Goal: Task Accomplishment & Management: Manage account settings

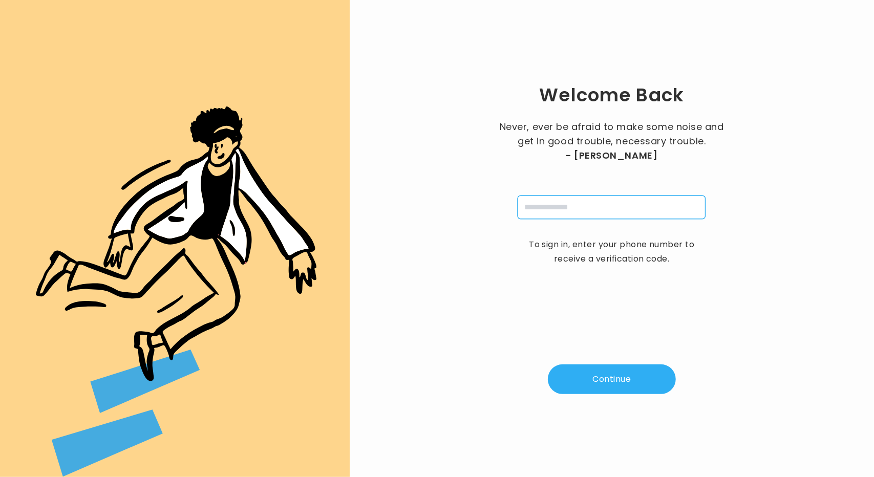
click at [602, 209] on input "tel" at bounding box center [612, 208] width 188 height 24
type input "**********"
click at [607, 390] on button "Continue" at bounding box center [612, 380] width 128 height 30
type input "*"
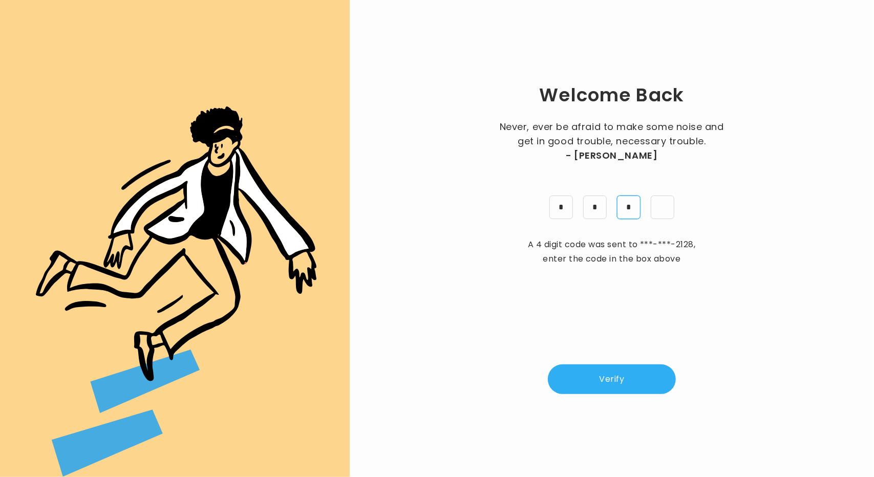
type input "*"
click at [607, 390] on button "Verify" at bounding box center [612, 380] width 128 height 30
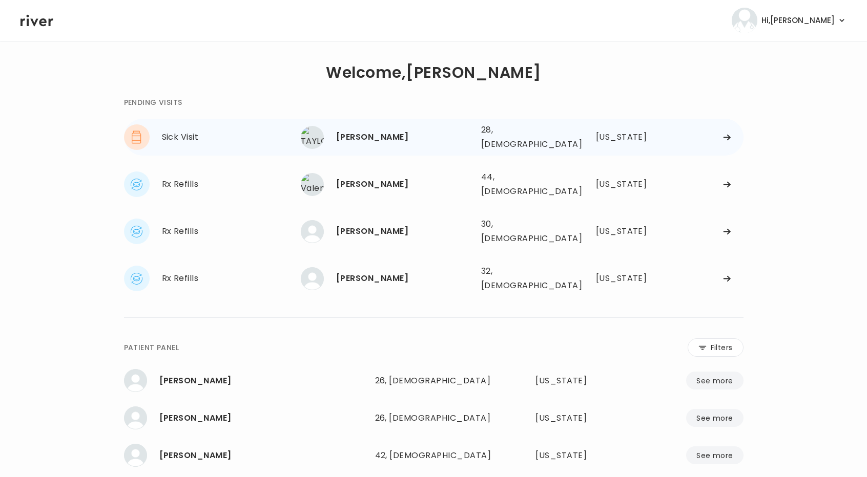
click at [723, 134] on icon at bounding box center [727, 138] width 8 height 8
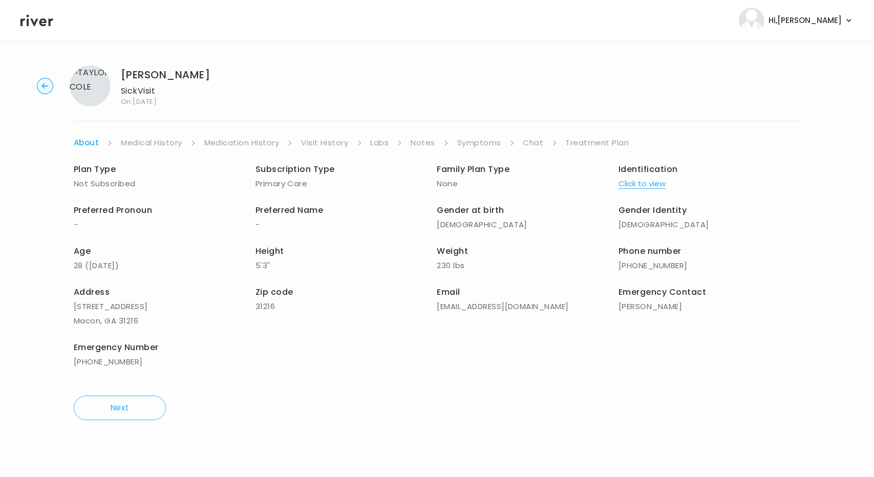
click at [476, 145] on link "Symptoms" at bounding box center [479, 143] width 44 height 14
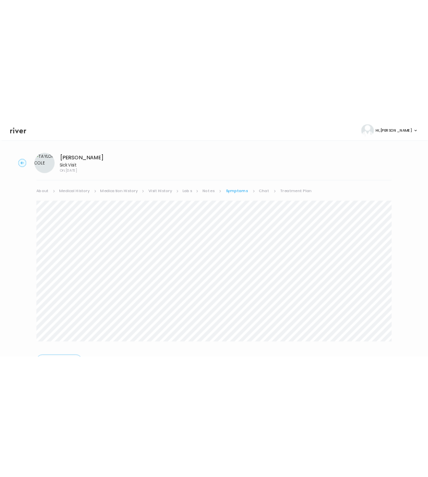
scroll to position [58, 0]
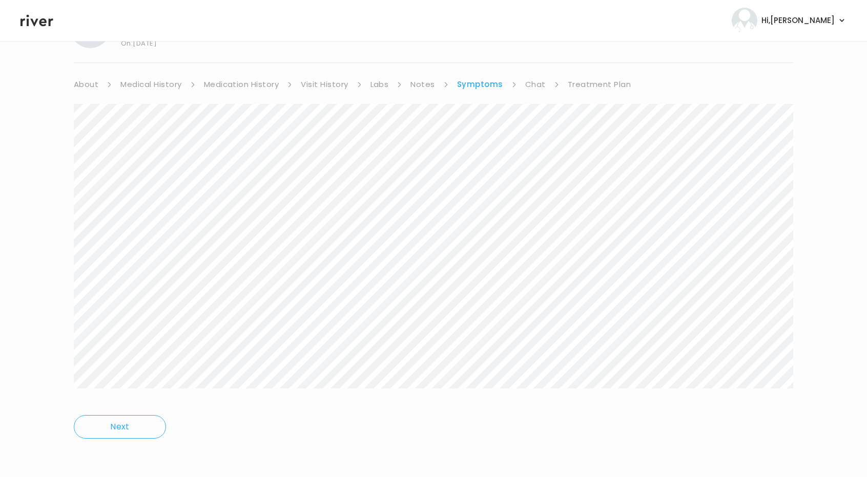
click at [95, 419] on html "Hi, Brittney Profile Logout TAYLOR COLE Sick Visit On: 18 Aug 2025 About Medica…" at bounding box center [433, 180] width 867 height 477
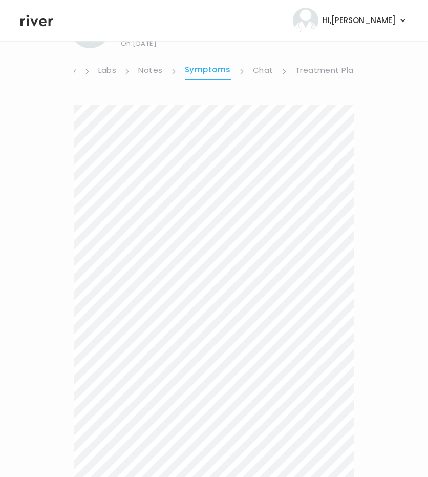
scroll to position [79, 0]
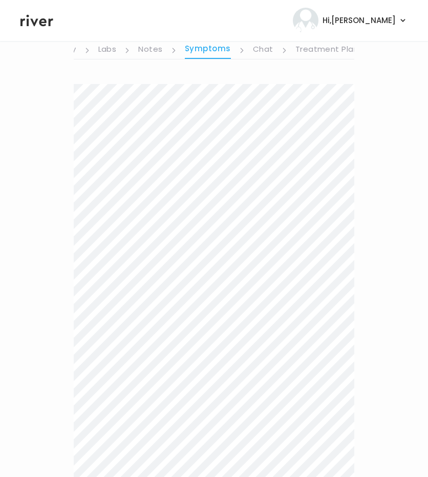
click at [325, 47] on link "Treatment Plan" at bounding box center [328, 50] width 64 height 16
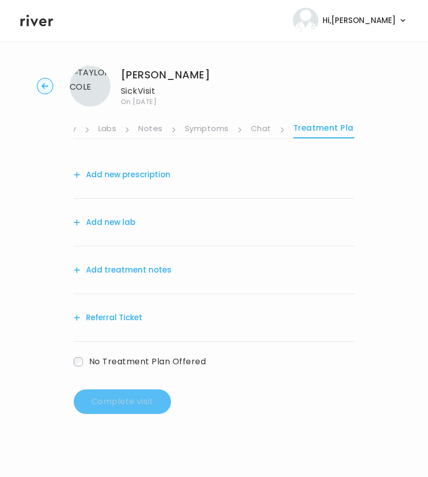
scroll to position [0, 264]
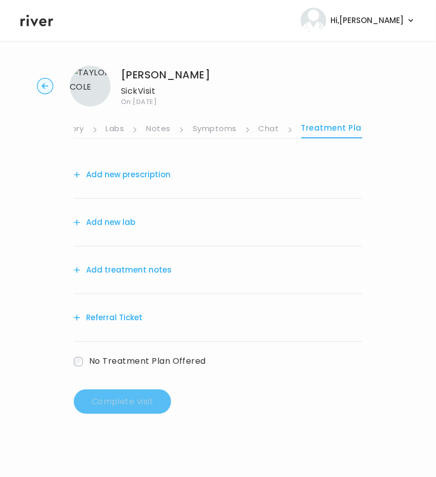
click at [109, 267] on button "Add treatment notes" at bounding box center [123, 270] width 98 height 14
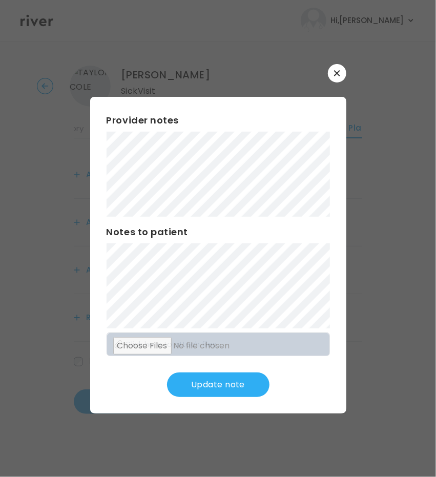
click at [216, 399] on div "Provider notes Notes to patient Click here to attach files Update note" at bounding box center [218, 255] width 256 height 317
click at [205, 379] on button "Update note" at bounding box center [218, 384] width 102 height 25
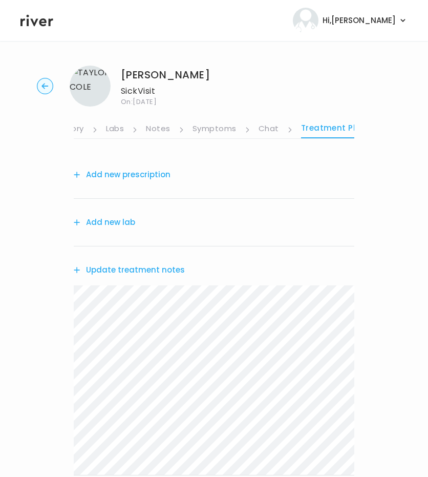
click at [122, 223] on button "Add new lab" at bounding box center [104, 222] width 61 height 14
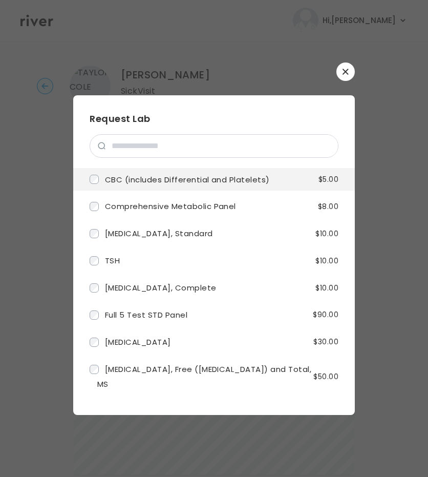
click at [130, 177] on span "CBC (includes Differential and Platelets)" at bounding box center [187, 179] width 165 height 11
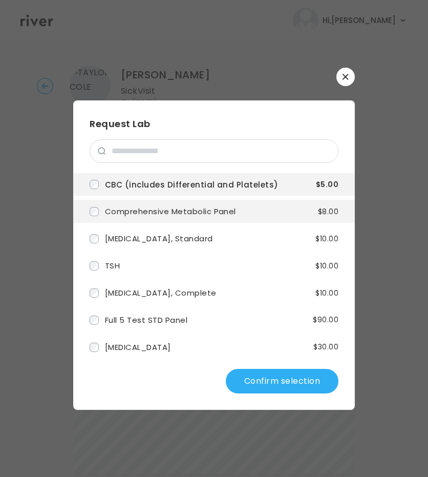
click at [125, 216] on span "Comprehensive Metabolic Panel" at bounding box center [170, 211] width 131 height 11
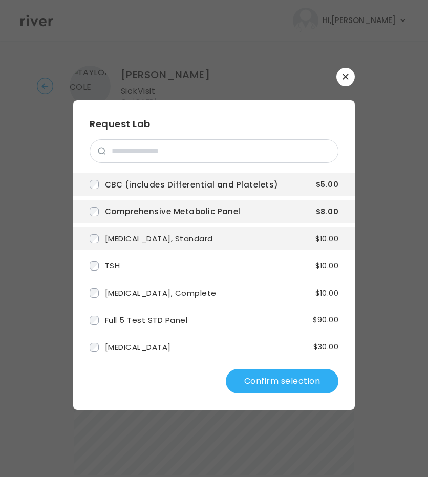
click at [115, 244] on span "Lipid Panel, Standard" at bounding box center [159, 238] width 108 height 11
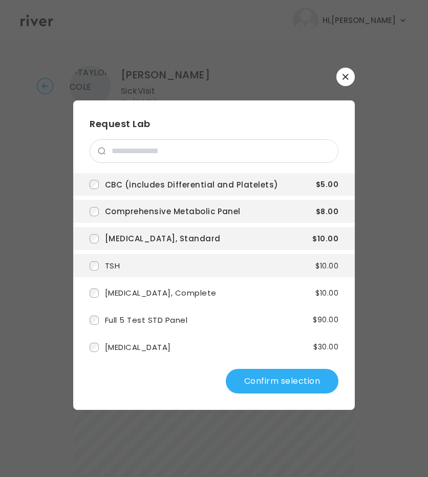
click at [106, 269] on span "TSH" at bounding box center [112, 265] width 15 height 11
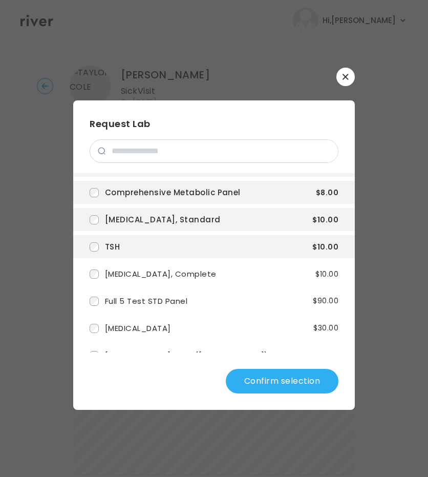
scroll to position [19, 0]
click at [141, 162] on input "search" at bounding box center [222, 151] width 233 height 23
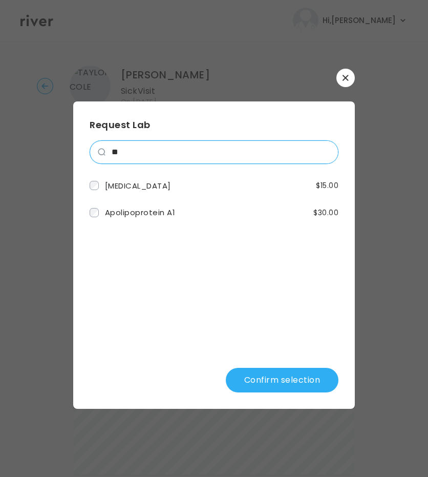
scroll to position [0, 0]
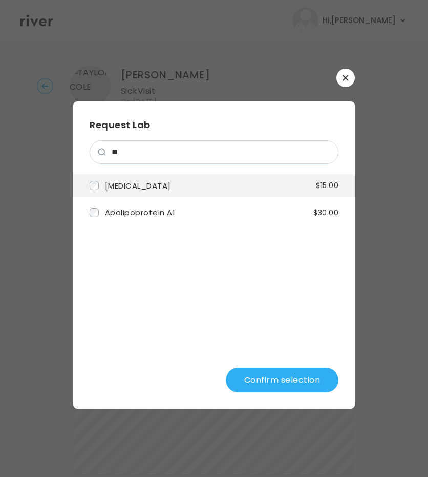
click at [142, 184] on span "Hemoglobin A1c" at bounding box center [138, 185] width 66 height 11
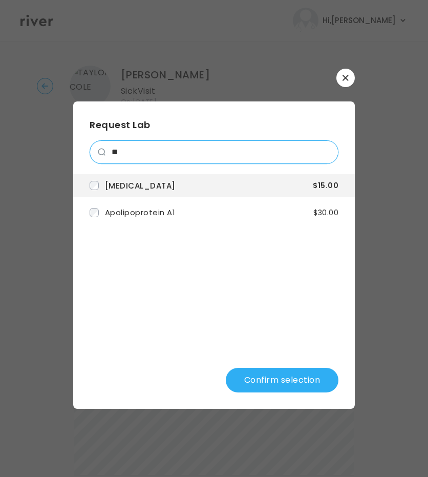
drag, startPoint x: 132, startPoint y: 160, endPoint x: 92, endPoint y: 149, distance: 42.0
click at [92, 149] on div "**" at bounding box center [214, 152] width 249 height 24
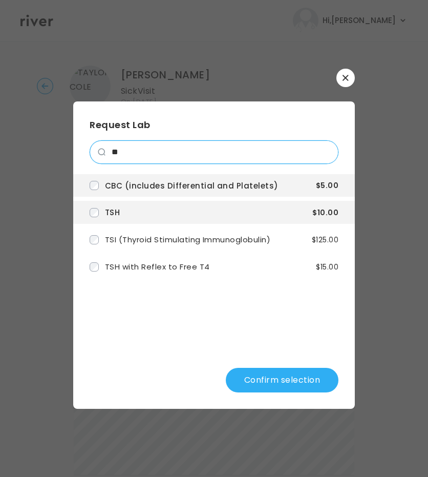
type input "*"
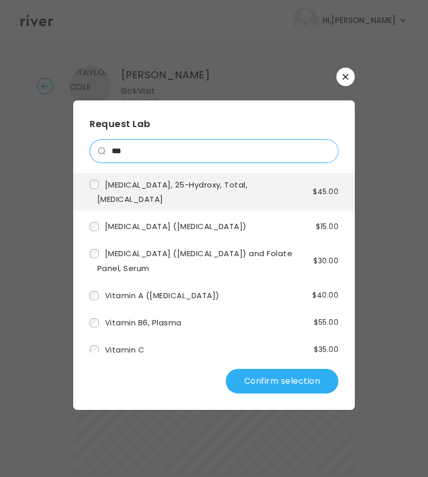
type input "***"
click at [103, 184] on label "Vitamin D, 25-Hydroxy, Total, Immunoassay" at bounding box center [201, 192] width 223 height 30
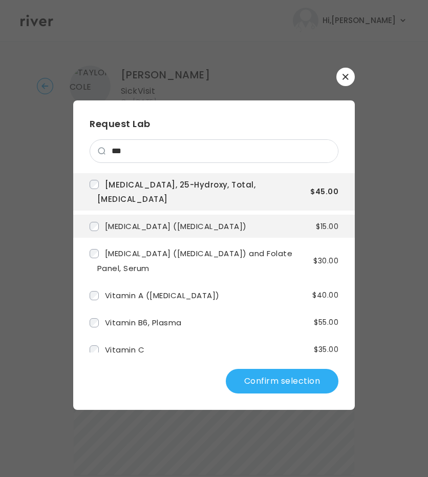
click at [101, 219] on label "Vitamin B12 (Cobalamin)" at bounding box center [168, 226] width 157 height 15
click at [318, 382] on button "Confirm selection" at bounding box center [282, 381] width 113 height 25
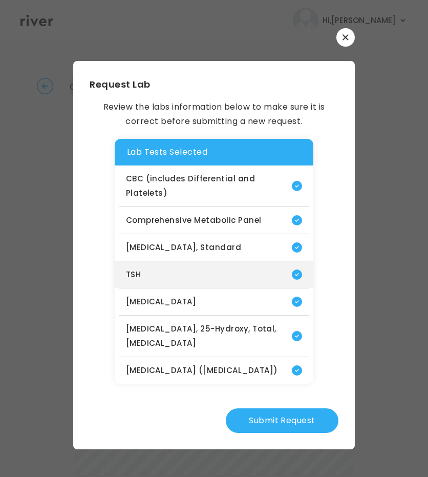
scroll to position [141, 0]
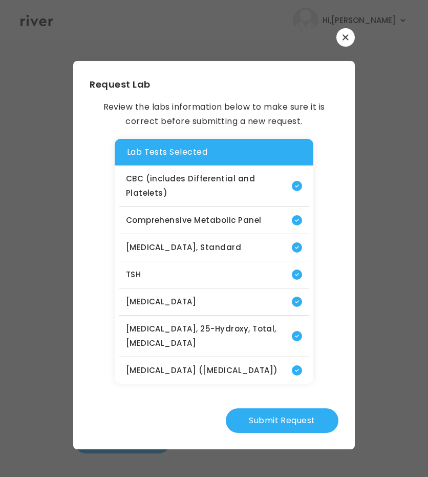
click at [296, 408] on button "Submit Request" at bounding box center [282, 420] width 113 height 25
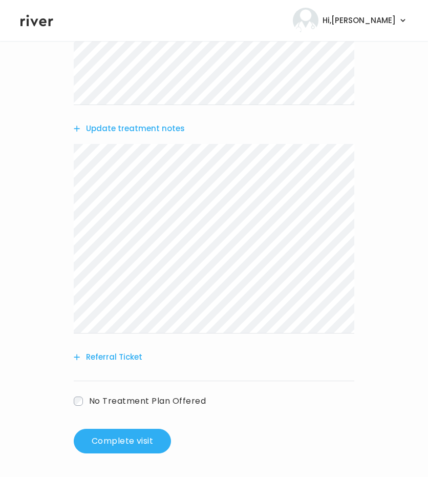
scroll to position [513, 0]
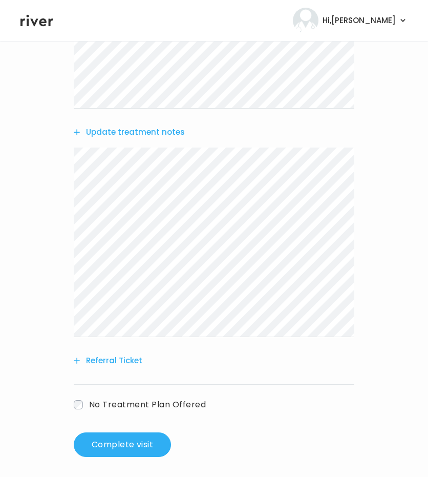
drag, startPoint x: 144, startPoint y: 441, endPoint x: 375, endPoint y: 412, distance: 232.3
click at [375, 412] on div "TAYLOR COLE Sick Visit On: 18 Aug 2025 About Medical History Medication History…" at bounding box center [214, 5] width 428 height 920
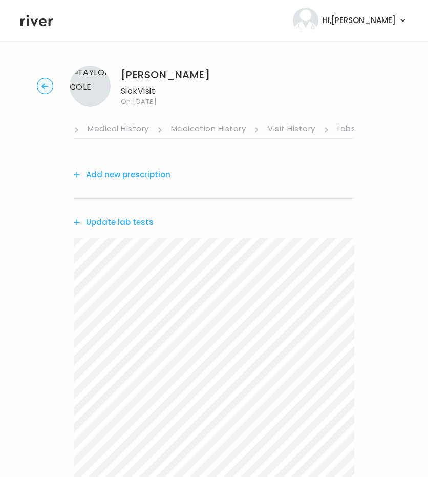
scroll to position [0, 0]
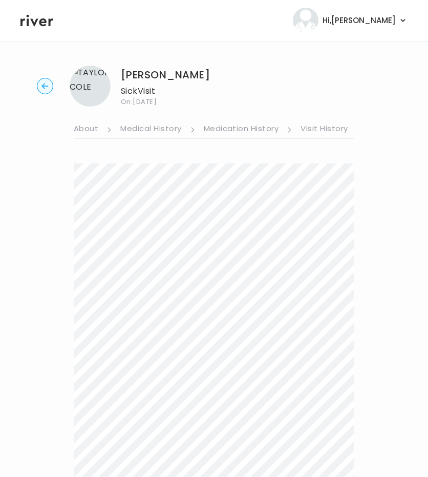
click at [87, 130] on link "About" at bounding box center [86, 129] width 25 height 16
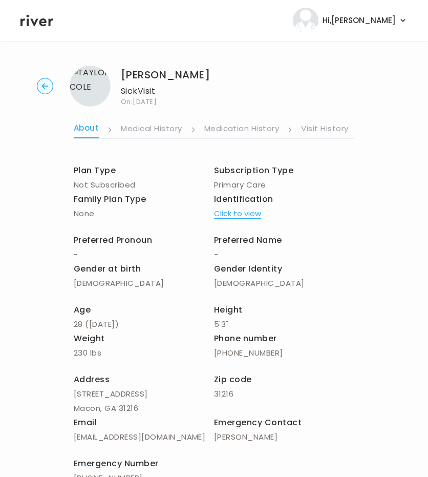
scroll to position [0, 272]
click at [333, 130] on link "Treatment Plan" at bounding box center [326, 129] width 64 height 16
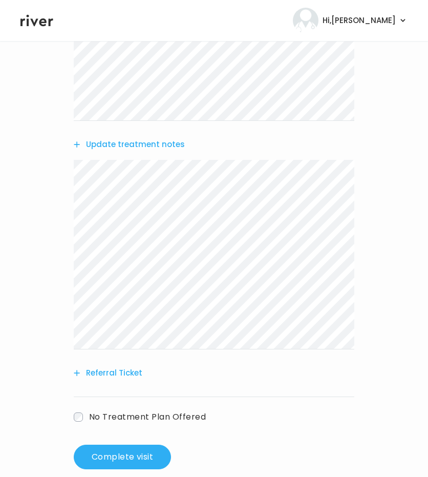
scroll to position [516, 0]
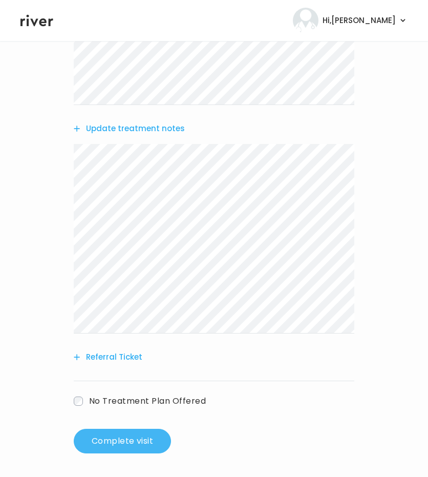
click at [127, 444] on button "Complete visit" at bounding box center [122, 441] width 97 height 25
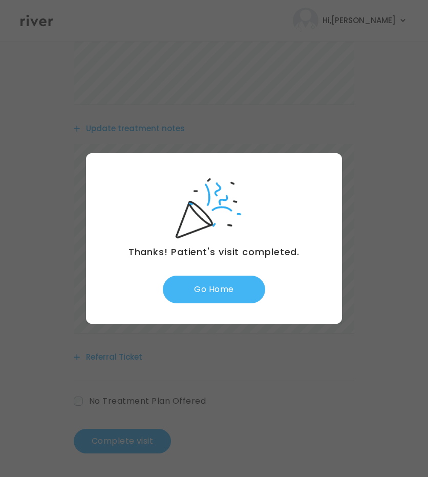
click at [200, 290] on button "Go Home" at bounding box center [214, 290] width 102 height 28
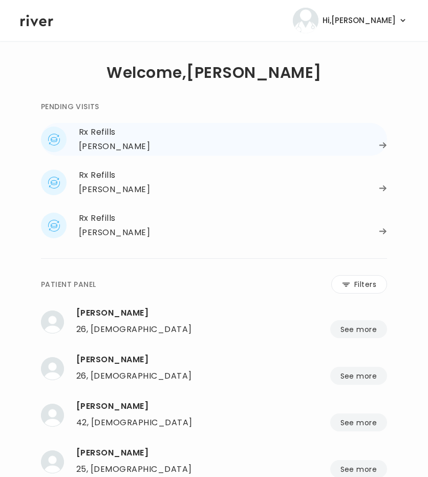
click at [142, 143] on div "[PERSON_NAME]" at bounding box center [233, 146] width 308 height 14
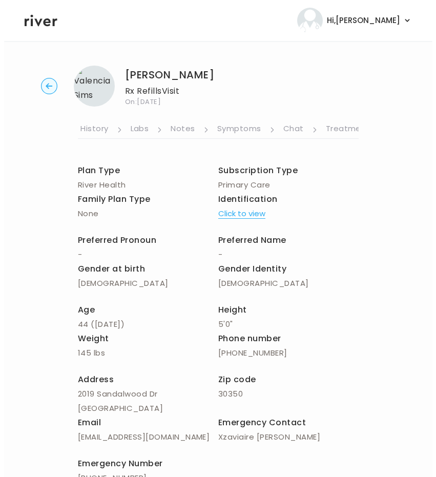
scroll to position [0, 272]
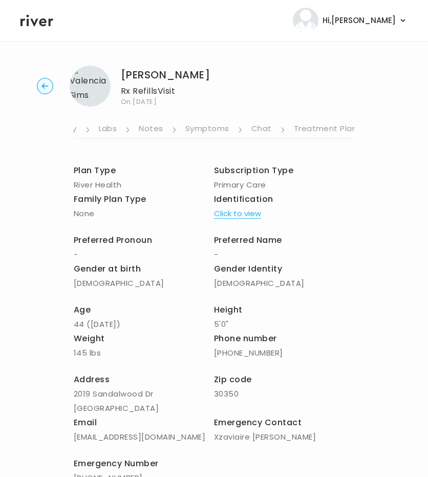
click at [323, 127] on link "Treatment Plan" at bounding box center [326, 129] width 64 height 16
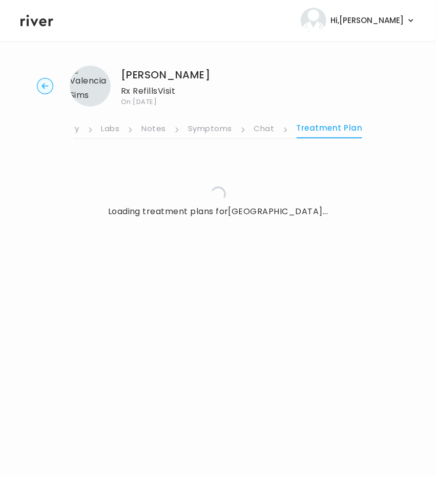
scroll to position [0, 264]
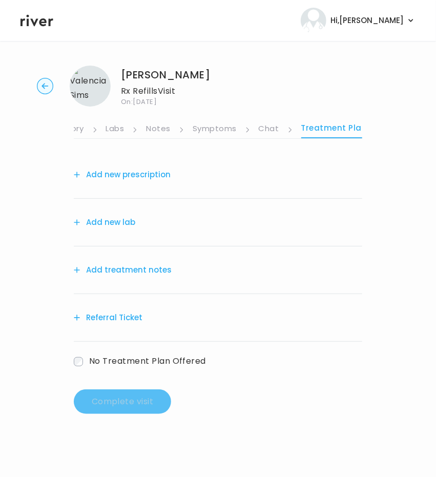
click at [200, 124] on link "Symptoms" at bounding box center [215, 129] width 44 height 16
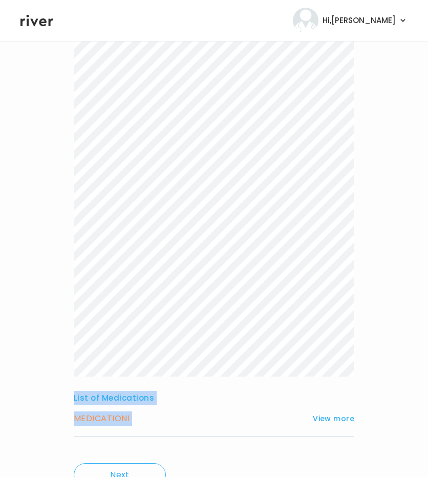
scroll to position [179, 0]
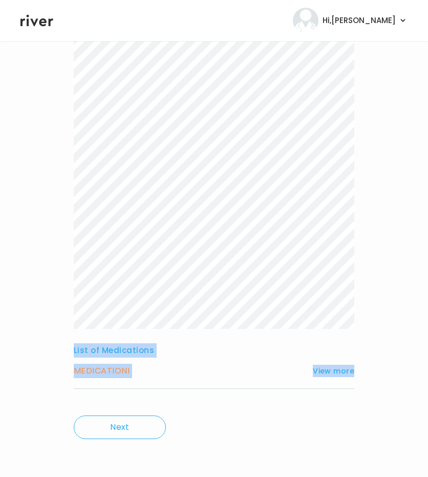
click at [383, 388] on div "Valencia Sims Rx Refills Visit On: 18 Aug 2025 About Medical History Medication…" at bounding box center [214, 170] width 428 height 583
click at [349, 370] on button "View more" at bounding box center [333, 371] width 41 height 12
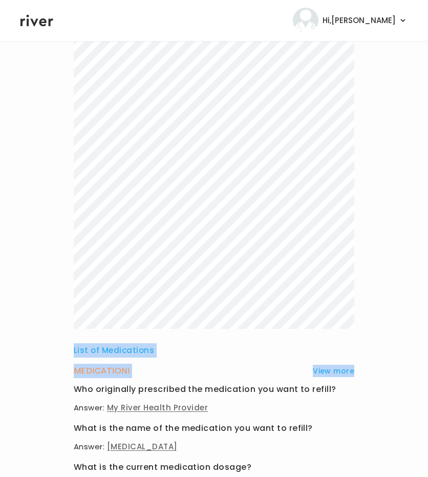
click at [3, 230] on div "Valencia Sims Rx Refills Visit On: 18 Aug 2025 About Medical History Medication…" at bounding box center [214, 315] width 428 height 873
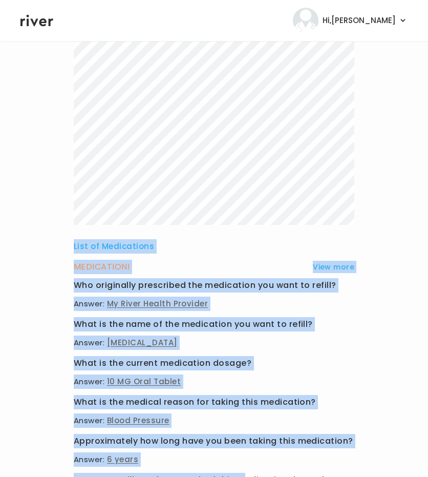
scroll to position [468, 0]
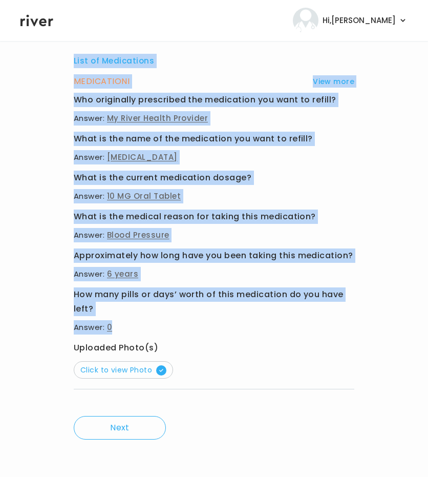
click at [255, 323] on div "List of Medications MEDICATION I View more Who originally prescribed the medica…" at bounding box center [214, 49] width 281 height 708
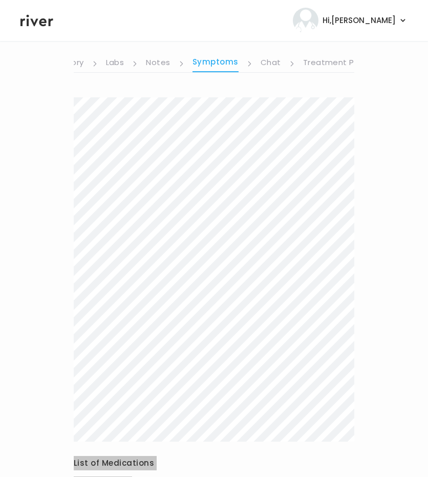
scroll to position [0, 0]
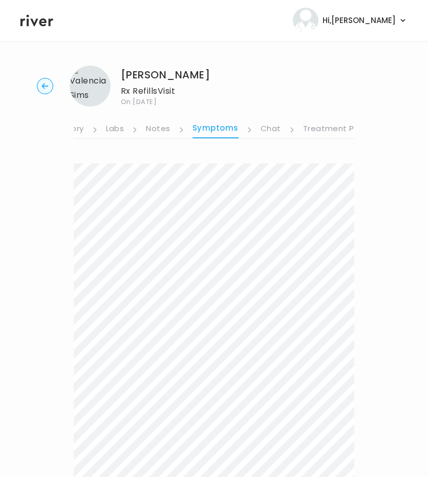
click at [310, 130] on link "Treatment Plan" at bounding box center [335, 129] width 64 height 16
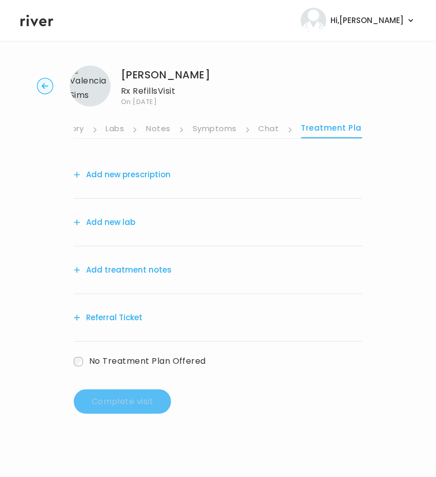
click at [110, 272] on button "Add treatment notes" at bounding box center [123, 270] width 98 height 14
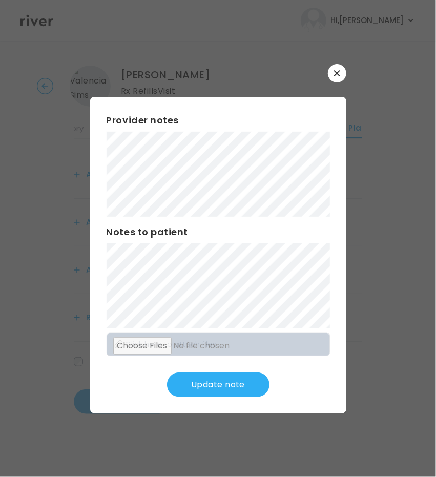
click at [330, 457] on div "​ Provider notes Notes to patient Click here to attach files Update note" at bounding box center [218, 238] width 436 height 477
click at [211, 387] on button "Update note" at bounding box center [218, 384] width 102 height 25
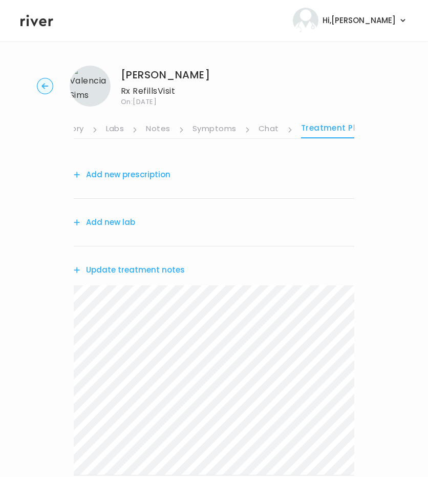
click at [122, 172] on button "Add new prescription" at bounding box center [122, 174] width 97 height 14
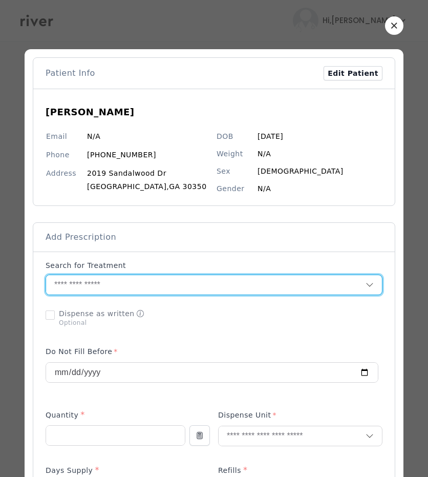
click at [94, 283] on input "text" at bounding box center [206, 284] width 320 height 19
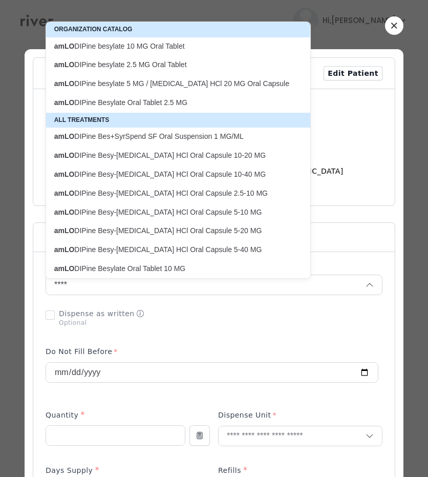
click at [106, 44] on p "amLO DIPine besylate 10 MG Oral Tablet" at bounding box center [172, 46] width 236 height 10
type input "**********"
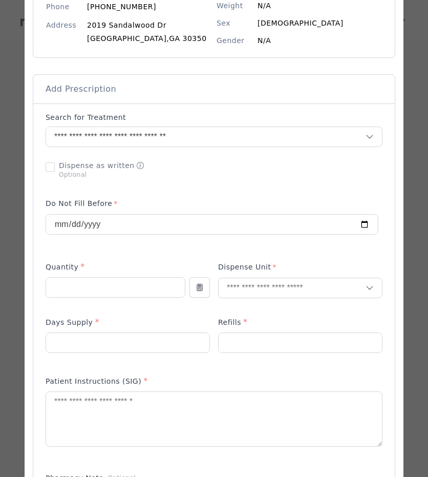
scroll to position [150, 0]
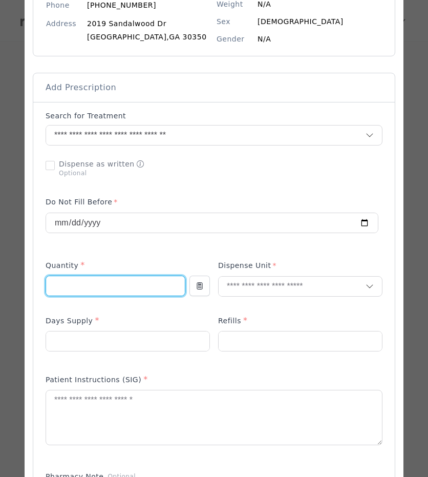
click at [92, 286] on input "number" at bounding box center [115, 285] width 139 height 19
type input "**"
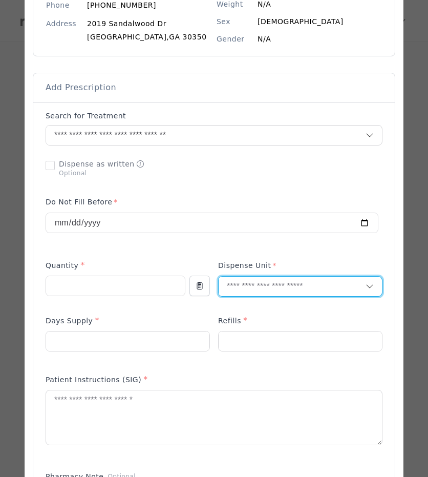
click at [244, 280] on input "text" at bounding box center [292, 286] width 147 height 19
type input "**"
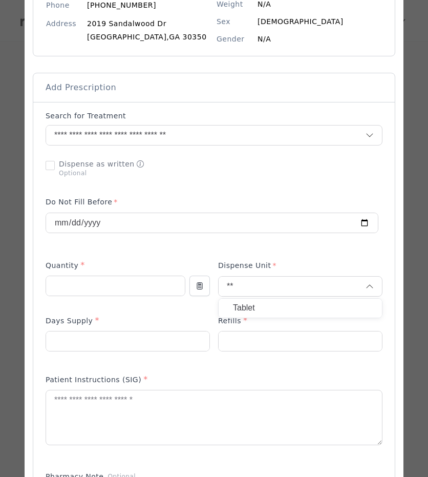
click at [240, 309] on p "Tablet" at bounding box center [300, 308] width 135 height 15
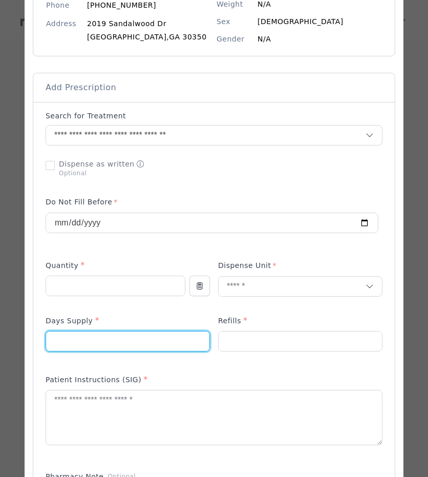
click at [167, 342] on input "number" at bounding box center [127, 340] width 163 height 19
type input "*"
type input "**"
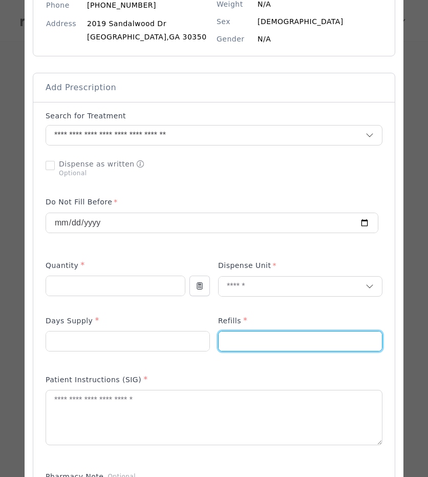
click at [247, 340] on input "number" at bounding box center [300, 340] width 163 height 19
type input "*"
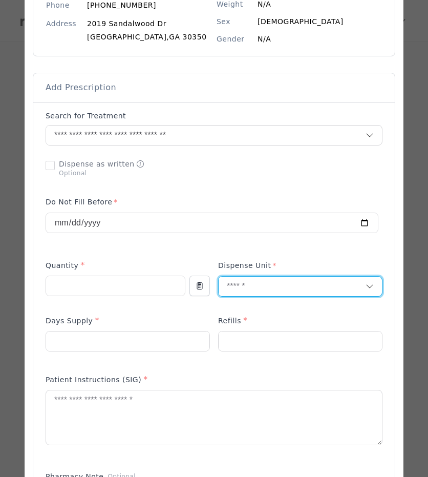
click at [273, 284] on input "text" at bounding box center [292, 286] width 147 height 19
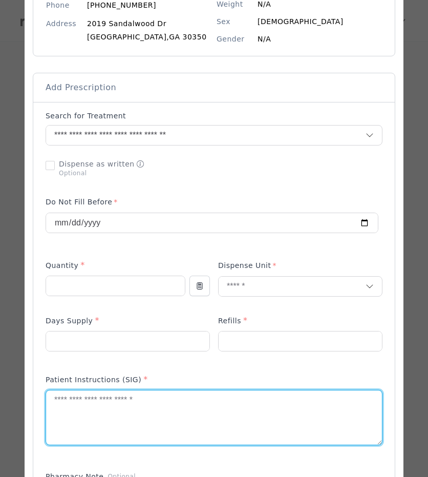
click at [194, 425] on textarea at bounding box center [214, 417] width 336 height 54
click at [132, 411] on textarea at bounding box center [214, 417] width 336 height 54
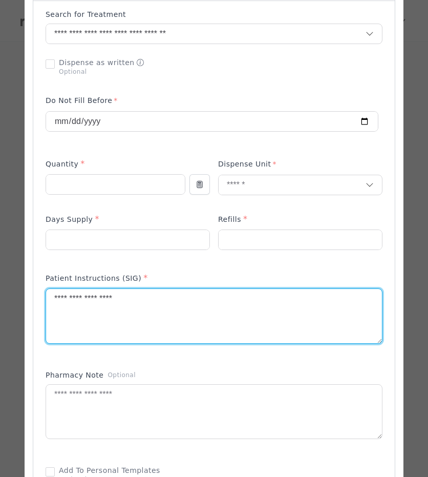
scroll to position [282, 0]
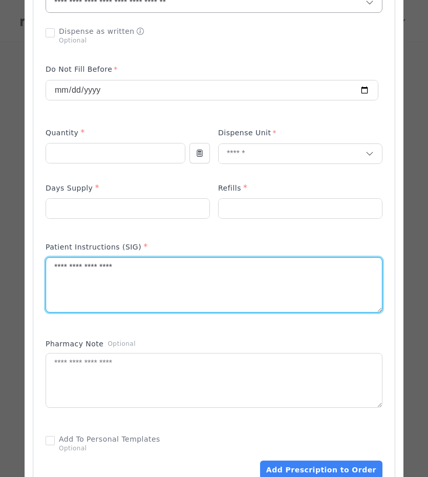
type textarea "**********"
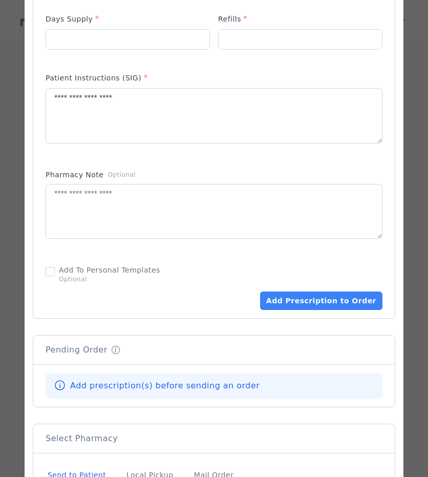
scroll to position [631, 0]
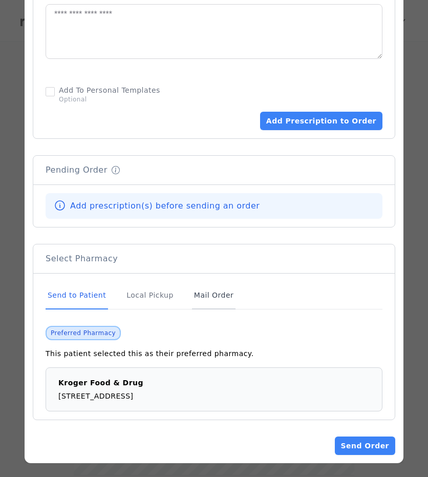
click at [193, 291] on div "Mail Order" at bounding box center [214, 296] width 44 height 28
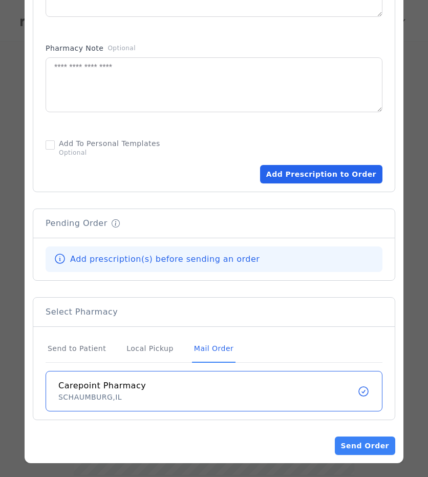
click at [335, 168] on button "Add Prescription to Order" at bounding box center [321, 174] width 122 height 18
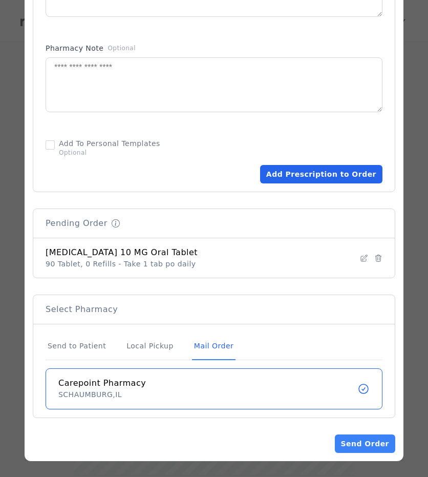
scroll to position [575, 0]
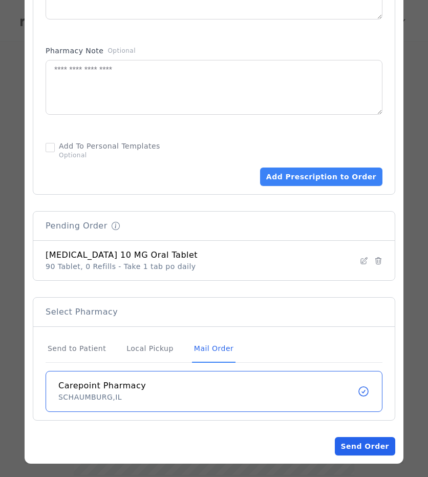
click at [372, 441] on button "Send Order" at bounding box center [365, 446] width 60 height 18
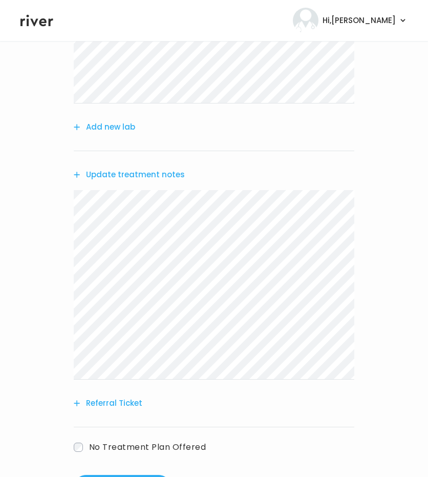
scroll to position [260, 0]
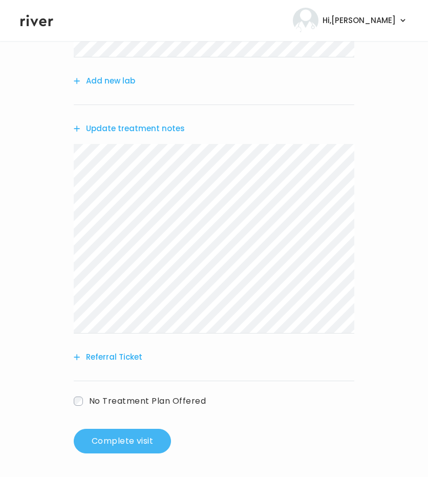
click at [114, 439] on button "Complete visit" at bounding box center [122, 441] width 97 height 25
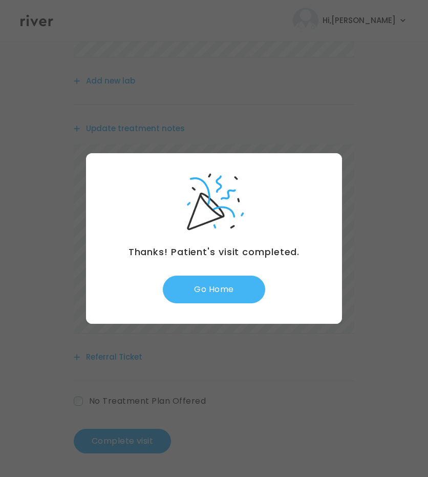
click at [222, 292] on button "Go Home" at bounding box center [214, 290] width 102 height 28
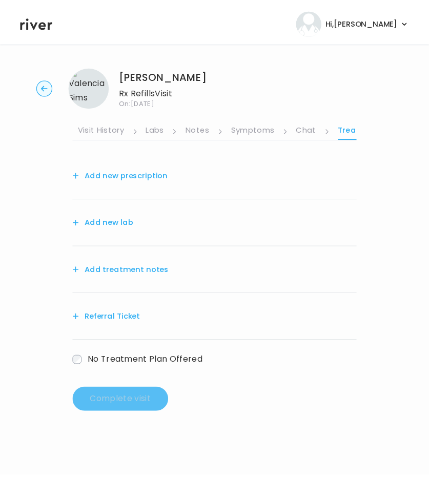
scroll to position [0, 222]
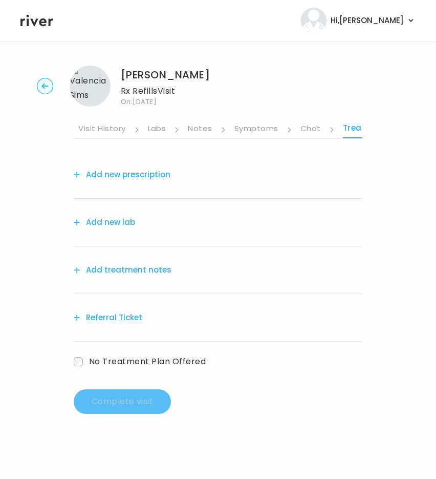
click at [253, 129] on link "Symptoms" at bounding box center [257, 129] width 44 height 16
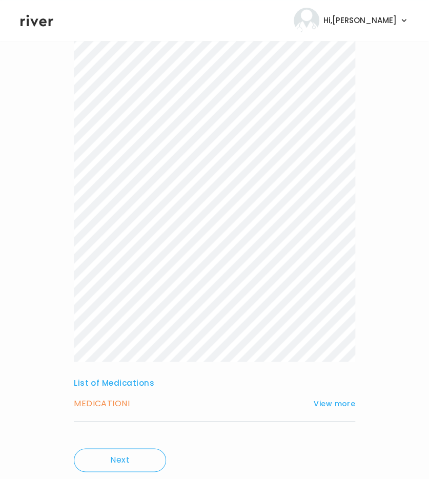
scroll to position [145, 0]
click at [333, 407] on button "View more" at bounding box center [333, 404] width 41 height 12
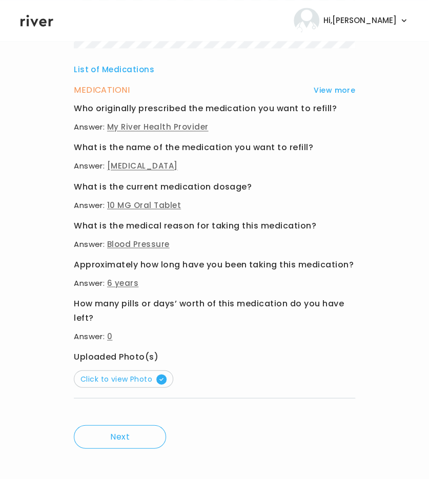
scroll to position [466, 0]
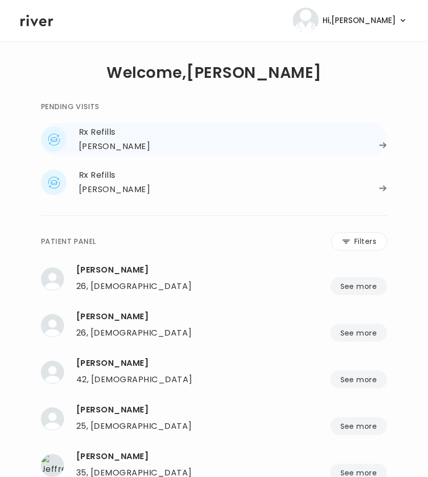
click at [334, 149] on div "[PERSON_NAME]" at bounding box center [233, 146] width 308 height 14
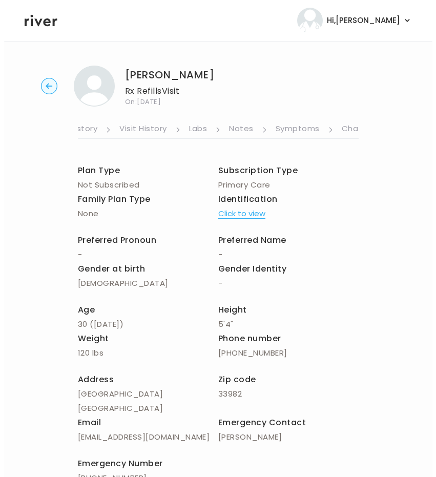
scroll to position [0, 272]
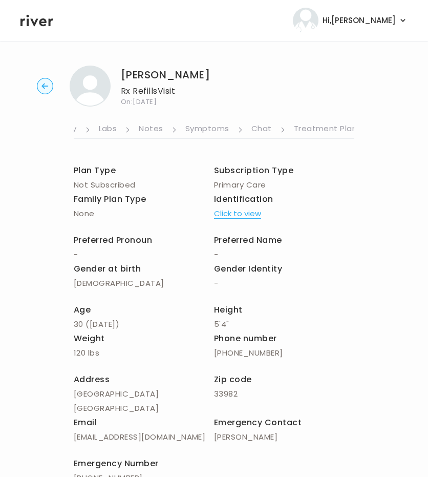
click at [298, 125] on link "Treatment Plan" at bounding box center [326, 129] width 64 height 16
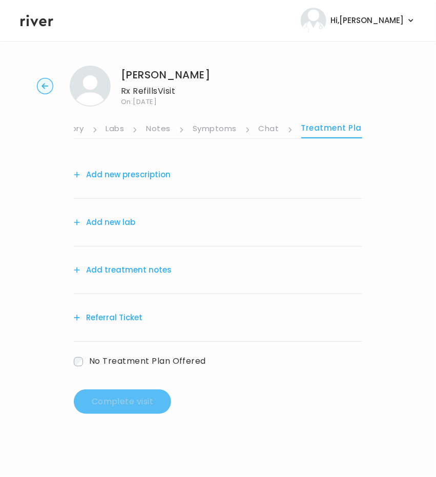
click at [266, 125] on link "Chat" at bounding box center [269, 129] width 20 height 16
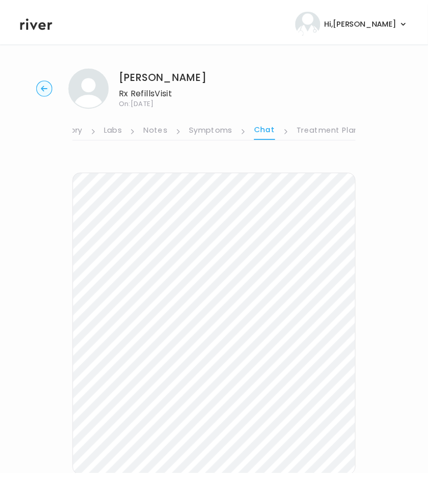
scroll to position [0, 264]
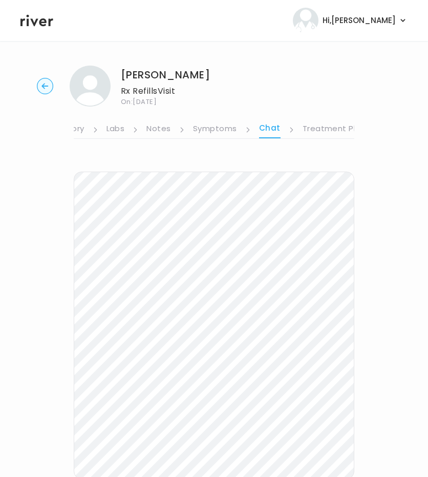
click at [209, 134] on link "Symptoms" at bounding box center [215, 129] width 44 height 16
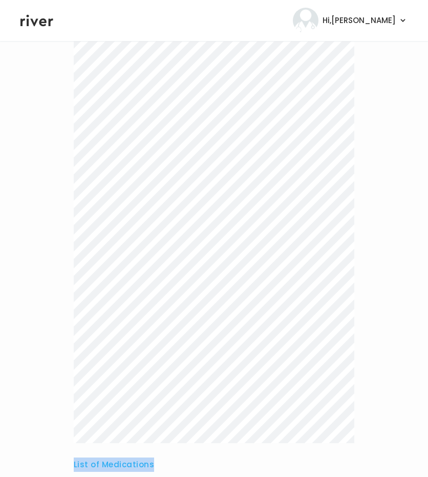
scroll to position [289, 0]
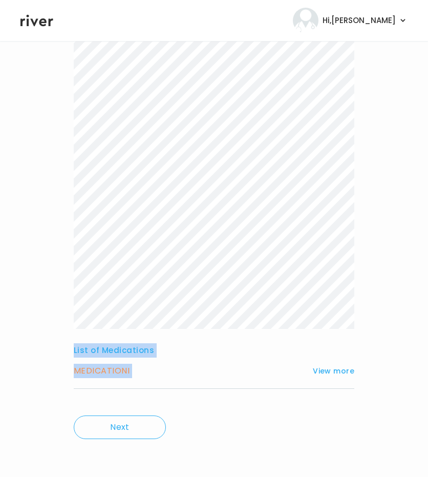
click at [225, 361] on div "List of Medications MEDICATION I View more Who originally prescribed the medica…" at bounding box center [214, 138] width 281 height 529
click at [332, 366] on button "View more" at bounding box center [333, 371] width 41 height 12
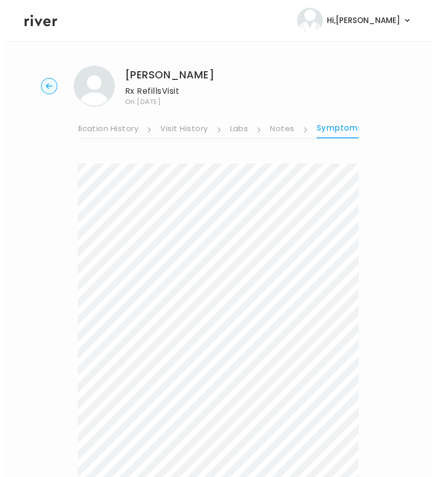
scroll to position [0, 92]
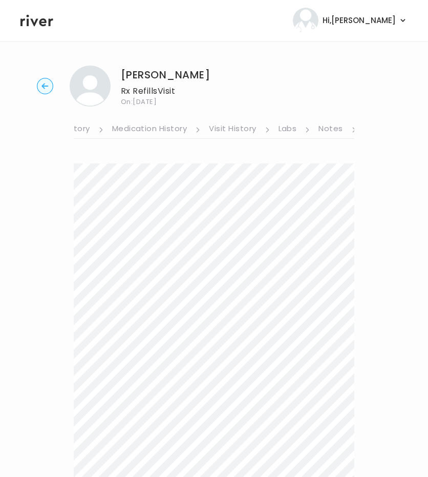
click at [130, 131] on link "Medication History" at bounding box center [149, 129] width 75 height 16
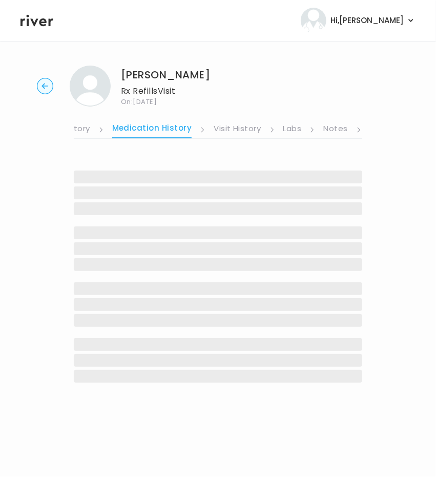
click at [130, 131] on link "Medication History" at bounding box center [152, 129] width 80 height 17
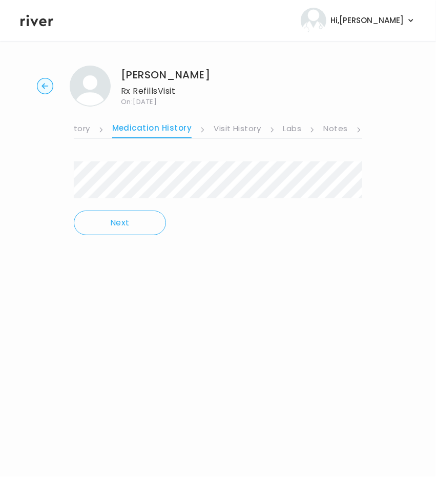
click at [224, 129] on link "Visit History" at bounding box center [237, 129] width 47 height 16
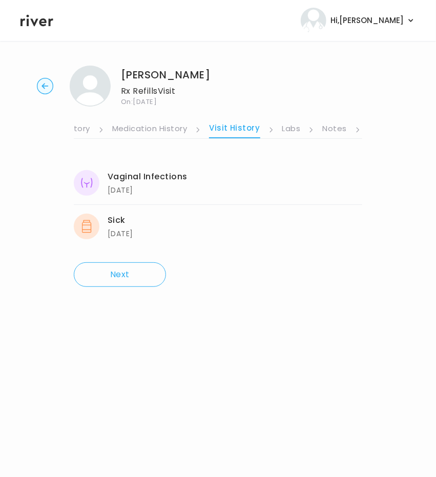
scroll to position [0, 265]
click at [338, 129] on link "Treatment Plan" at bounding box center [336, 129] width 64 height 16
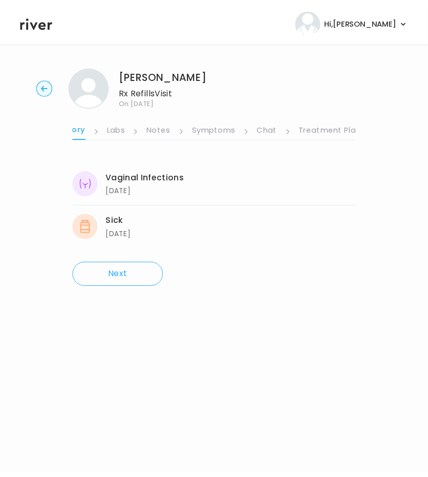
scroll to position [0, 264]
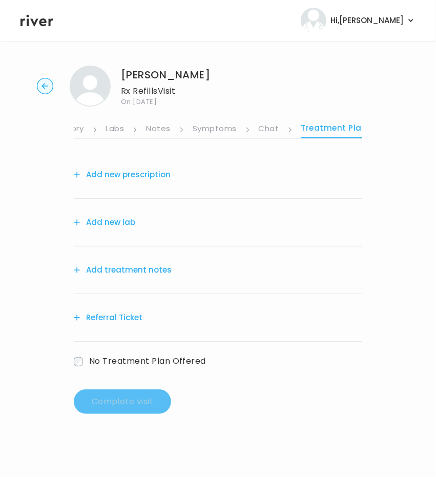
click at [209, 134] on link "Symptoms" at bounding box center [215, 129] width 44 height 16
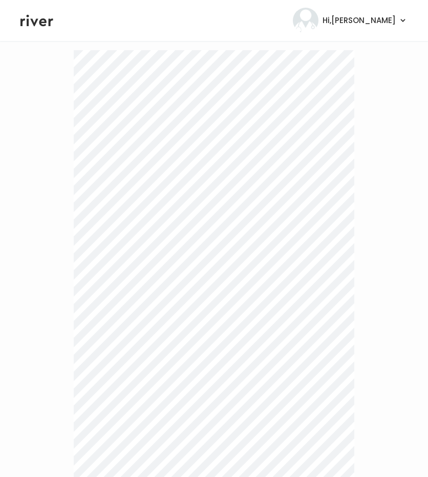
scroll to position [289, 0]
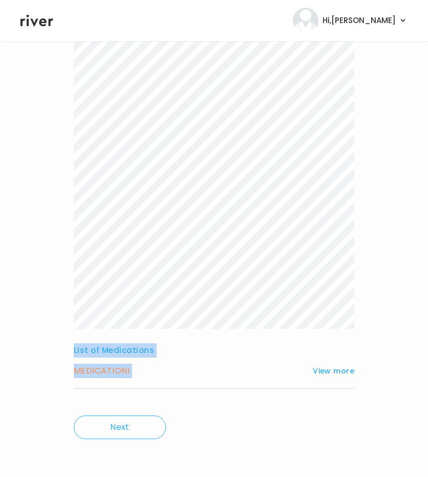
click at [238, 376] on div "List of Medications MEDICATION I View more Who originally prescribed the medica…" at bounding box center [214, 138] width 281 height 529
click at [330, 371] on button "View more" at bounding box center [333, 371] width 41 height 12
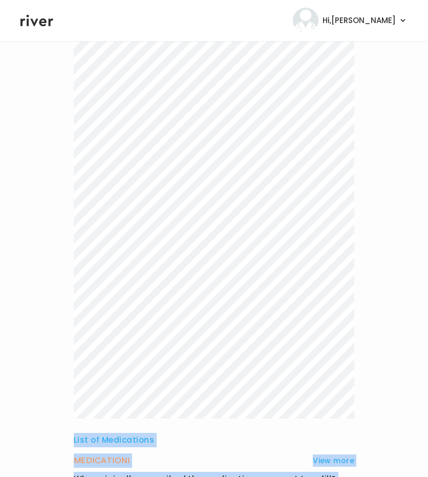
scroll to position [0, 0]
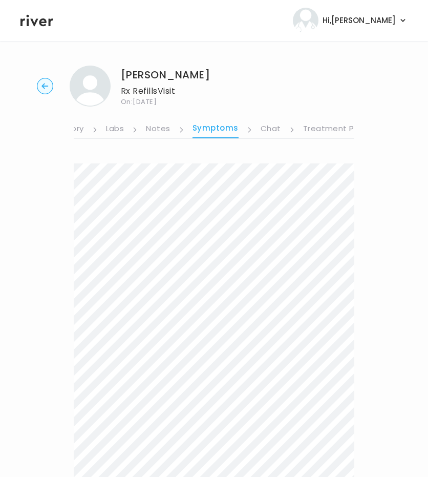
drag, startPoint x: 148, startPoint y: 333, endPoint x: 65, endPoint y: 153, distance: 198.0
copy div "List of Medications MEDICATION I View more Who originally prescribed the medica…"
click at [312, 134] on link "Treatment Plan" at bounding box center [335, 129] width 64 height 16
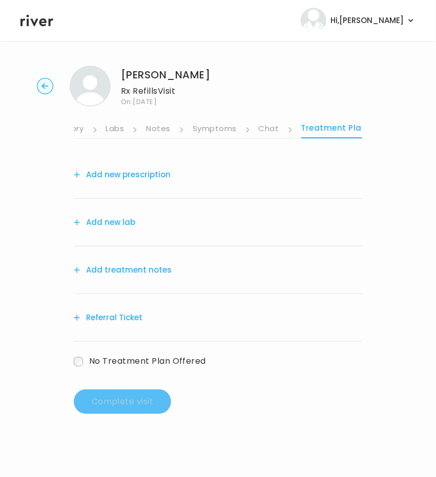
click at [148, 268] on button "Add treatment notes" at bounding box center [123, 270] width 98 height 14
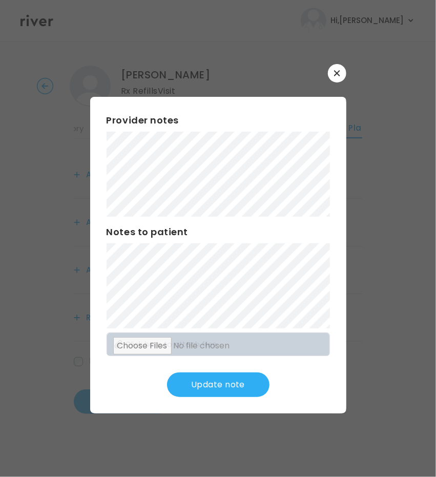
click at [233, 385] on button "Update note" at bounding box center [218, 384] width 102 height 25
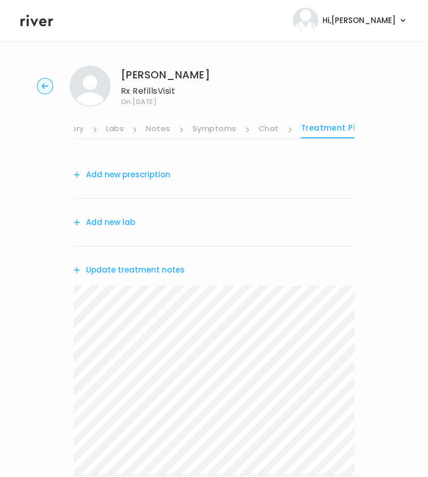
click at [120, 170] on button "Add new prescription" at bounding box center [122, 174] width 97 height 14
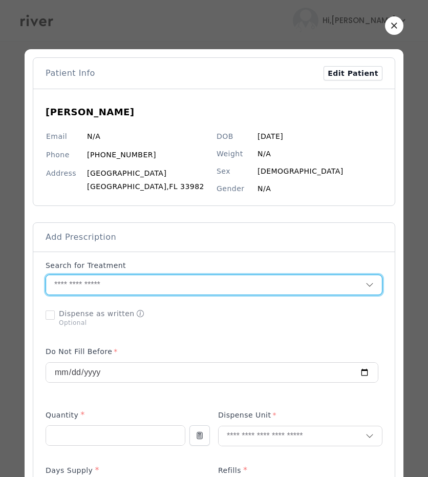
click at [100, 284] on input "text" at bounding box center [206, 284] width 320 height 19
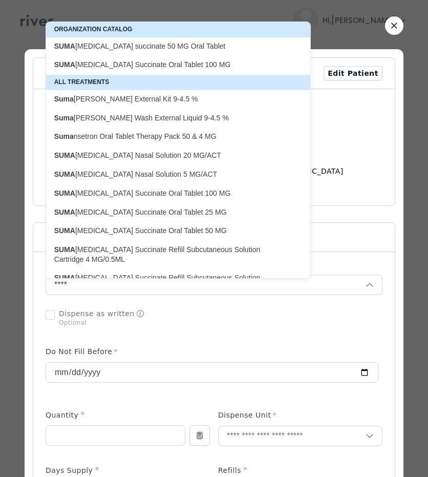
click at [122, 64] on p "SUMA triptan Succinate Oral Tablet 100 MG" at bounding box center [172, 65] width 236 height 10
type input "**********"
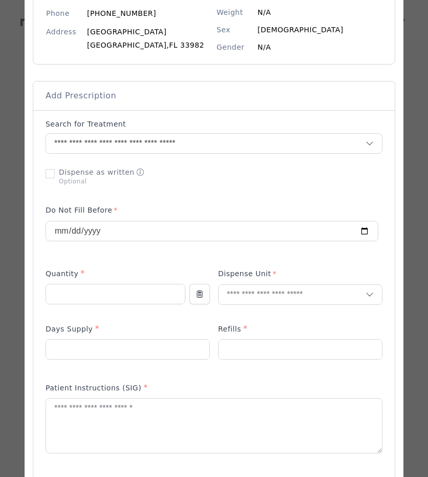
scroll to position [138, 0]
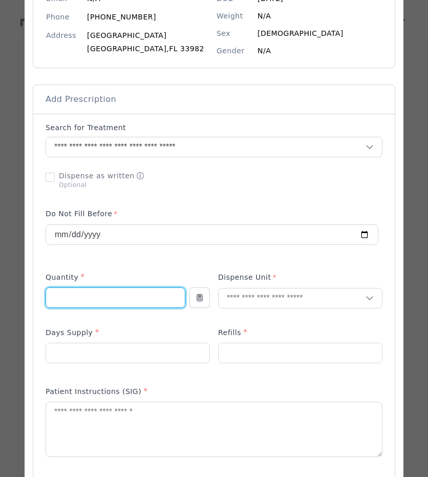
click at [119, 297] on input "number" at bounding box center [115, 297] width 139 height 19
type input "**"
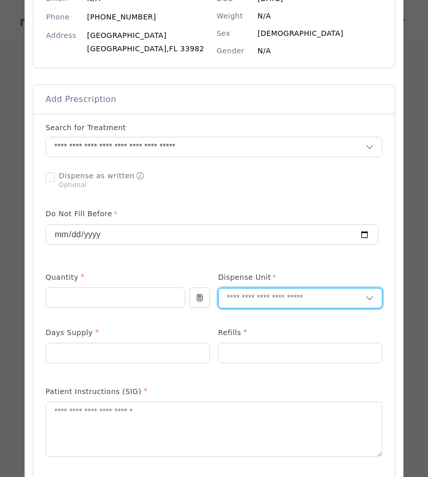
click at [258, 298] on input "text" at bounding box center [292, 297] width 147 height 19
type input "**"
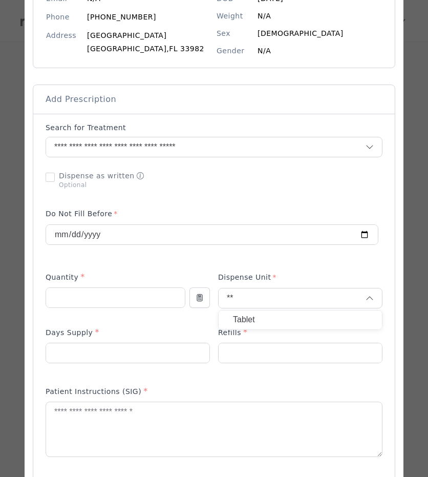
click at [254, 315] on p "Tablet" at bounding box center [300, 319] width 135 height 15
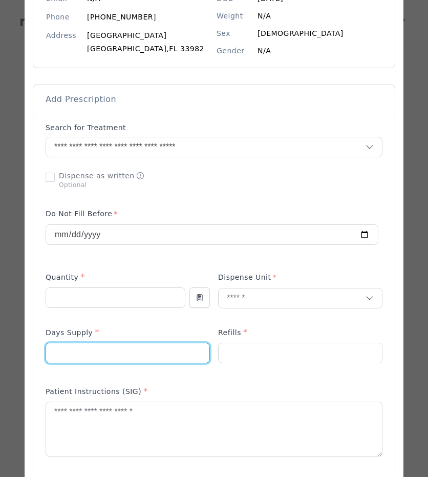
click at [143, 354] on input "number" at bounding box center [127, 352] width 163 height 19
type input "**"
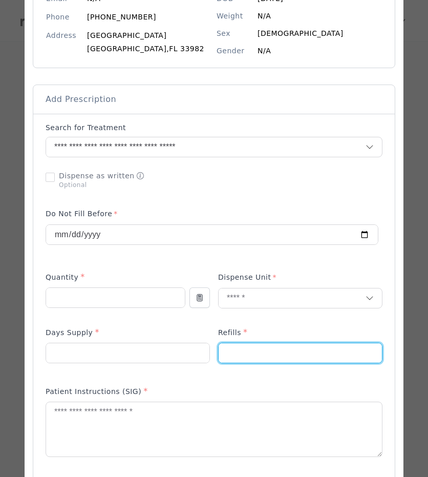
click at [236, 346] on input "number" at bounding box center [300, 352] width 163 height 19
type input "*"
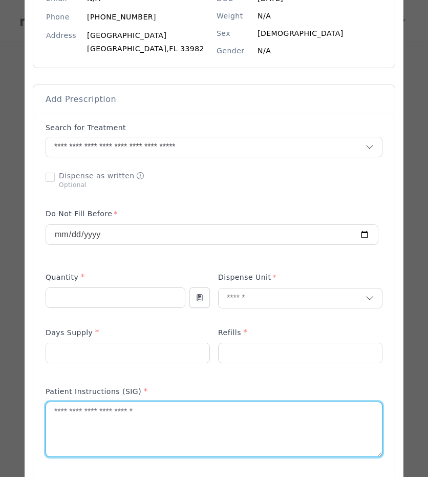
click at [228, 416] on textarea at bounding box center [214, 429] width 336 height 54
click at [276, 428] on textarea at bounding box center [214, 429] width 336 height 54
paste textarea "**********"
drag, startPoint x: 52, startPoint y: 412, endPoint x: 42, endPoint y: 408, distance: 11.0
click at [46, 408] on textarea "**********" at bounding box center [214, 429] width 336 height 54
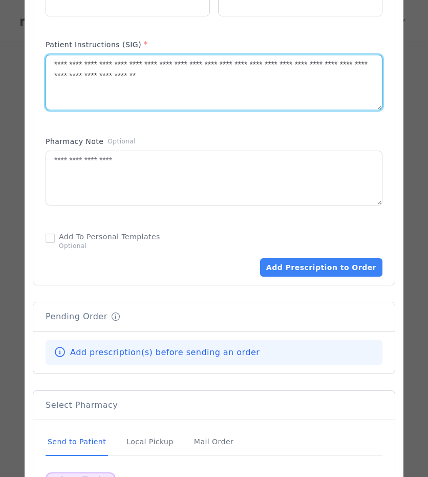
scroll to position [587, 0]
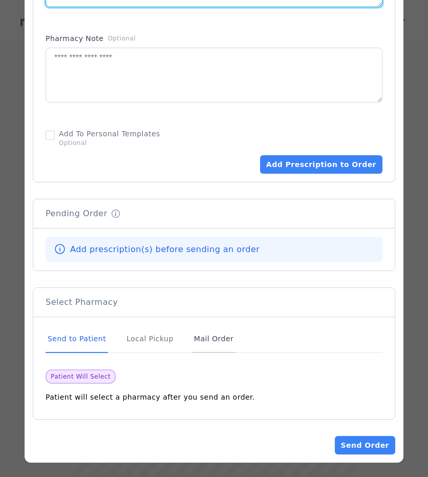
type textarea "**********"
click at [212, 341] on div "Mail Order" at bounding box center [214, 339] width 44 height 28
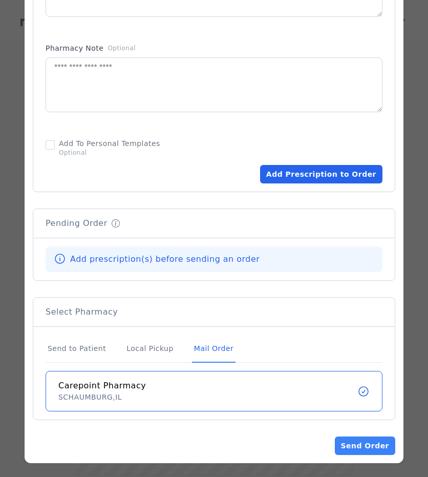
click at [320, 166] on button "Add Prescription to Order" at bounding box center [321, 174] width 122 height 18
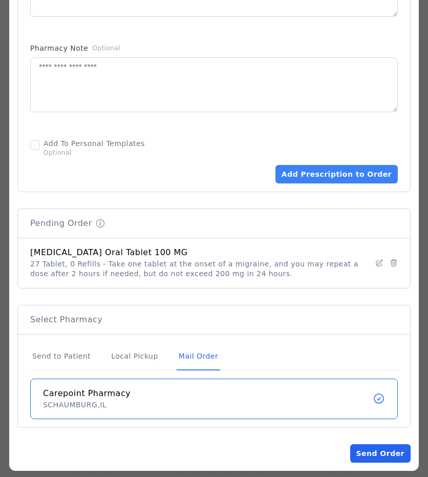
click at [376, 444] on button "Send Order" at bounding box center [380, 453] width 60 height 18
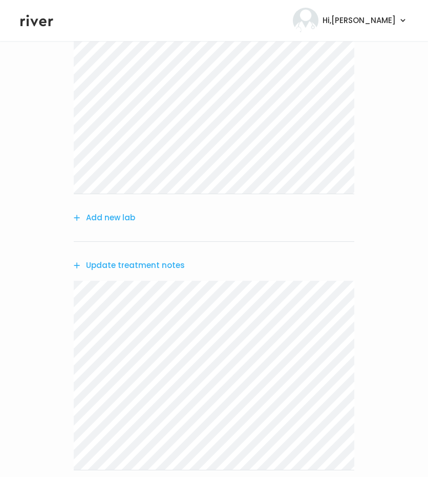
scroll to position [303, 0]
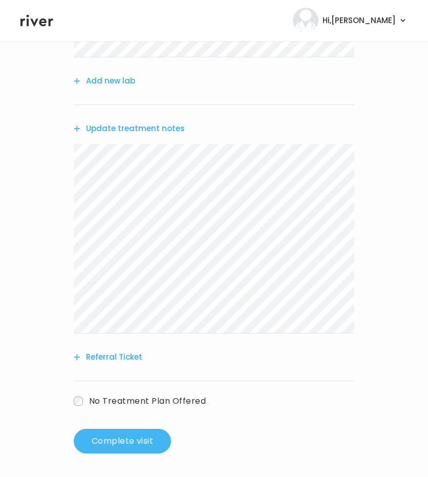
click at [100, 437] on button "Complete visit" at bounding box center [122, 441] width 97 height 25
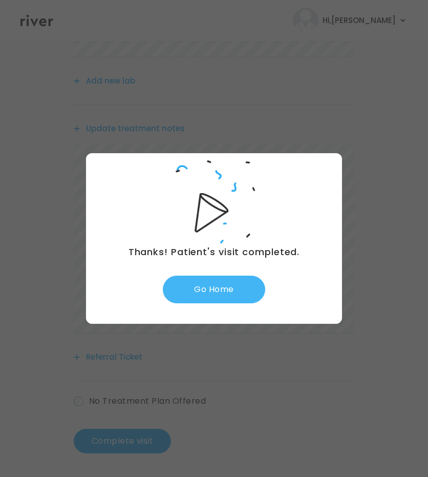
click at [216, 290] on button "Go Home" at bounding box center [214, 290] width 102 height 28
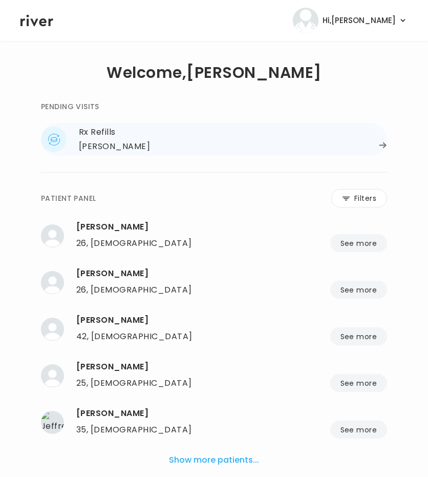
click at [122, 144] on div "[PERSON_NAME]" at bounding box center [114, 146] width 71 height 14
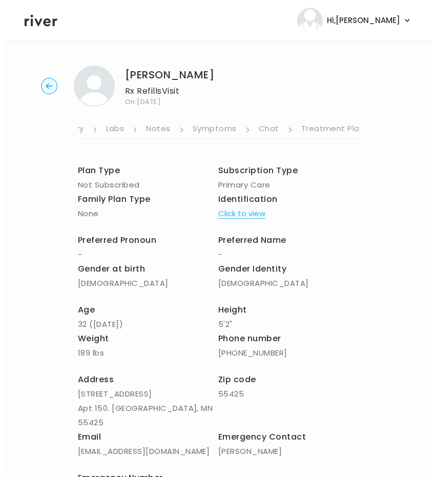
scroll to position [0, 272]
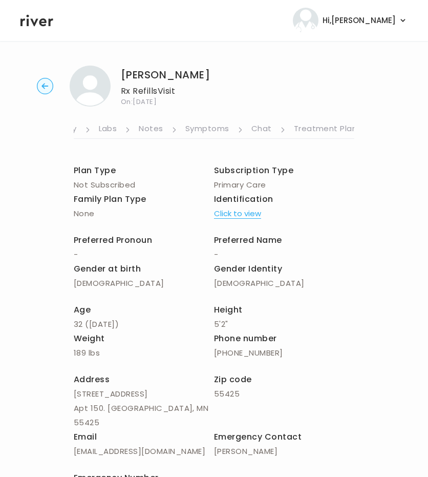
click at [304, 120] on ul "About Medical History Medication History Visit History Labs Notes Symptoms Chat…" at bounding box center [214, 123] width 281 height 32
click at [308, 132] on link "Treatment Plan" at bounding box center [326, 129] width 64 height 16
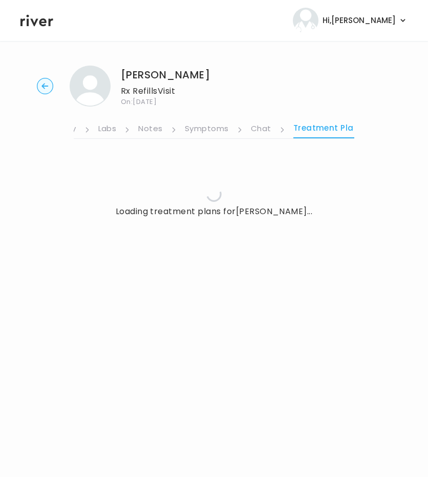
scroll to position [0, 264]
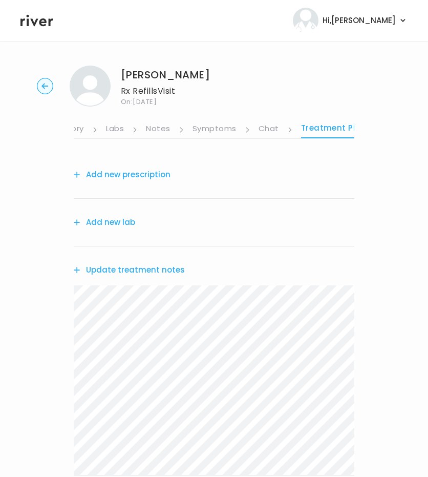
drag, startPoint x: 116, startPoint y: 223, endPoint x: 103, endPoint y: 192, distance: 33.5
click at [103, 192] on div "Add new prescription Add new lab Update treatment notes Referral Ticket No Trea…" at bounding box center [214, 360] width 281 height 419
click at [103, 174] on button "Add new prescription" at bounding box center [122, 174] width 97 height 14
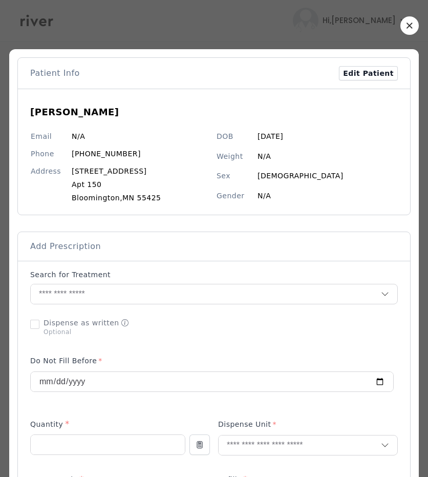
click at [102, 249] on div "Add Prescription" at bounding box center [214, 246] width 368 height 12
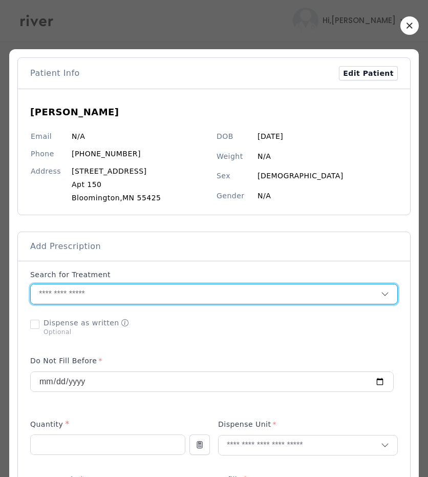
click at [104, 294] on input "text" at bounding box center [206, 293] width 350 height 19
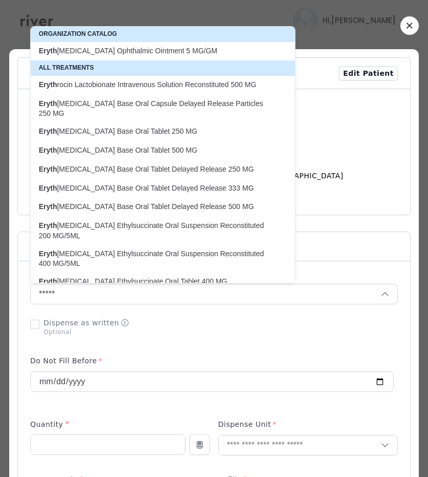
click at [123, 54] on p "Eryth romycin Ophthalmic Ointment 5 MG/GM" at bounding box center [157, 51] width 236 height 10
type input "**********"
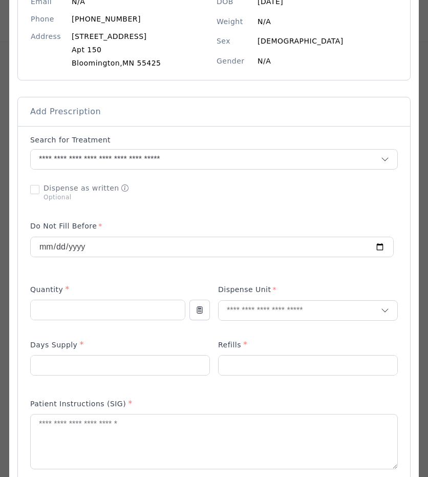
scroll to position [170, 0]
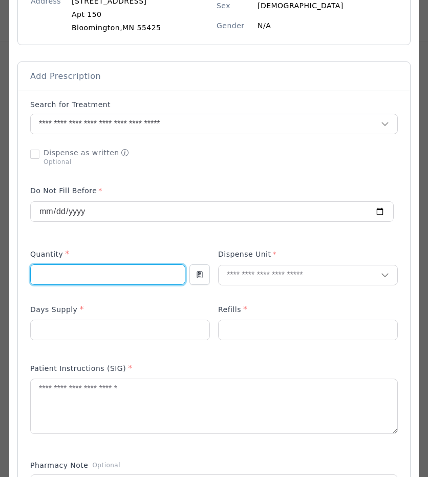
click at [83, 276] on input "number" at bounding box center [108, 274] width 154 height 19
type input "***"
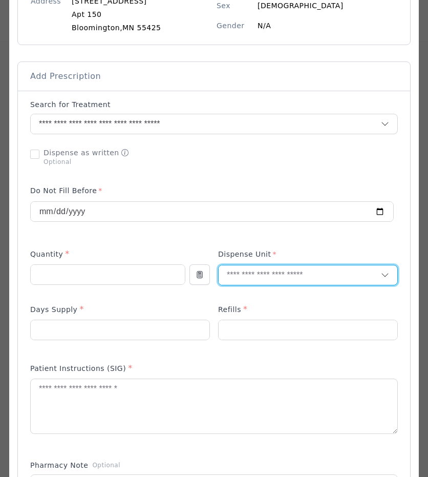
click at [234, 279] on input "text" at bounding box center [300, 274] width 162 height 19
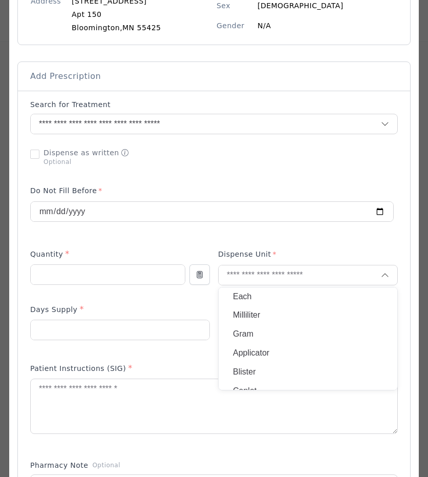
click at [244, 336] on p "Gram" at bounding box center [308, 334] width 150 height 15
click at [87, 340] on div at bounding box center [120, 330] width 180 height 20
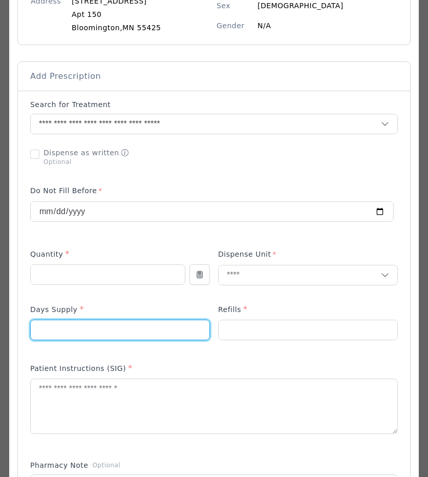
click at [93, 322] on input "number" at bounding box center [120, 329] width 179 height 19
type input "*"
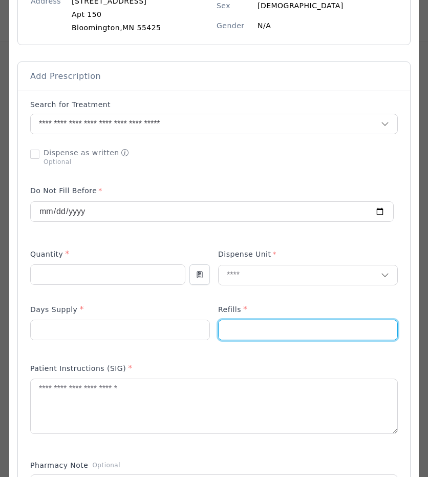
click at [249, 320] on input "number" at bounding box center [308, 329] width 179 height 19
type input "*"
click at [96, 406] on textarea at bounding box center [214, 406] width 367 height 54
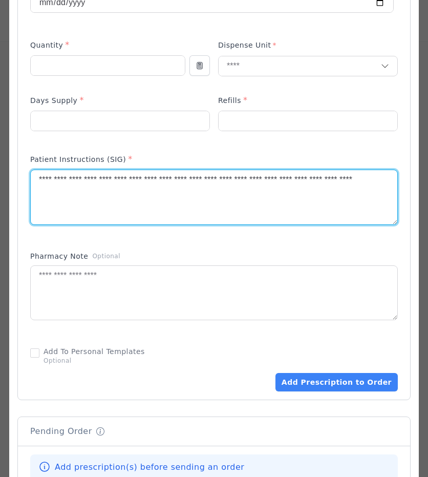
scroll to position [376, 0]
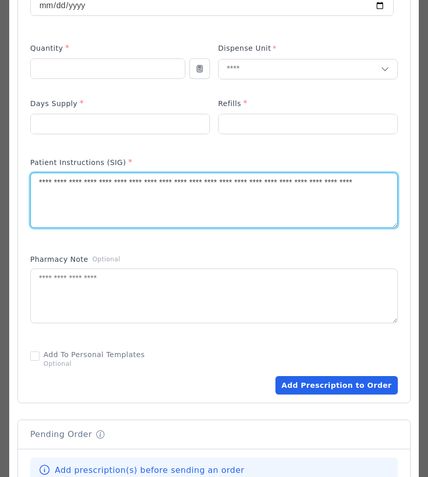
type textarea "**********"
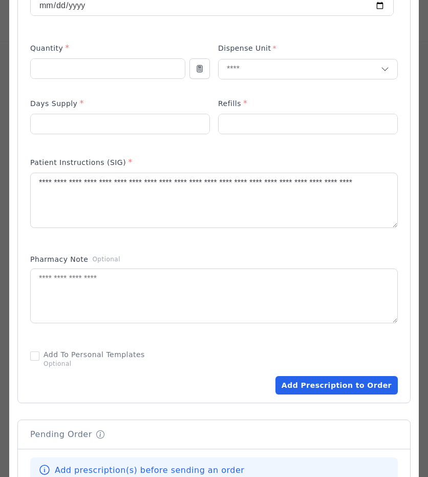
click at [318, 377] on button "Add Prescription to Order" at bounding box center [337, 385] width 122 height 18
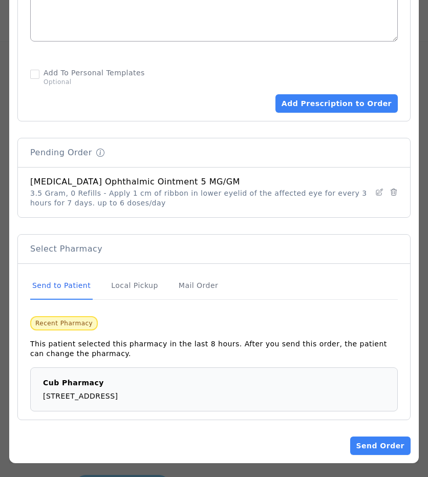
scroll to position [141, 0]
click at [390, 445] on button "Send Order" at bounding box center [380, 445] width 60 height 18
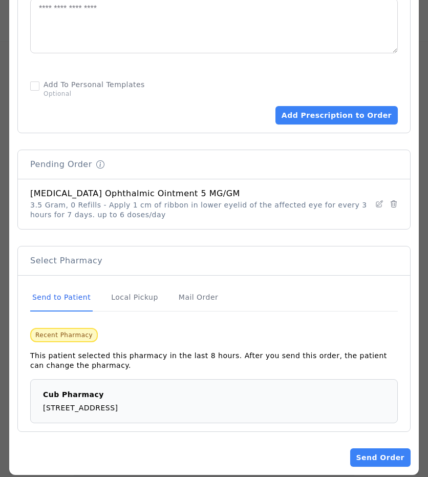
scroll to position [658, 0]
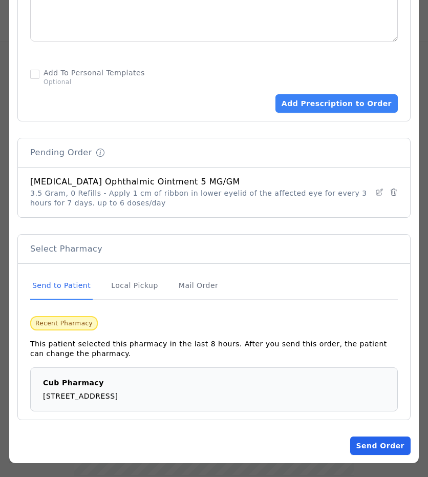
click at [377, 443] on button "Send Order" at bounding box center [380, 445] width 60 height 18
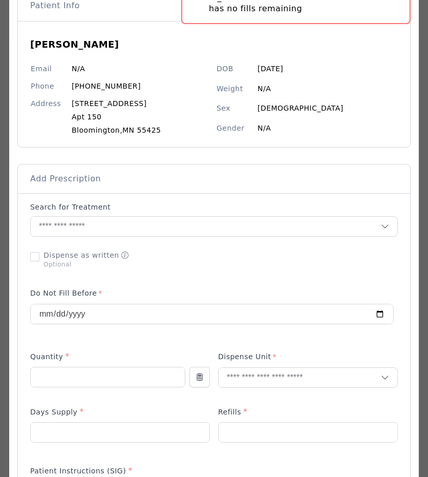
scroll to position [0, 0]
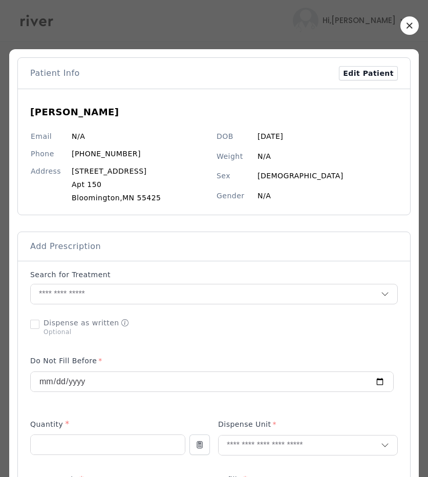
click at [411, 27] on button "button" at bounding box center [410, 25] width 18 height 18
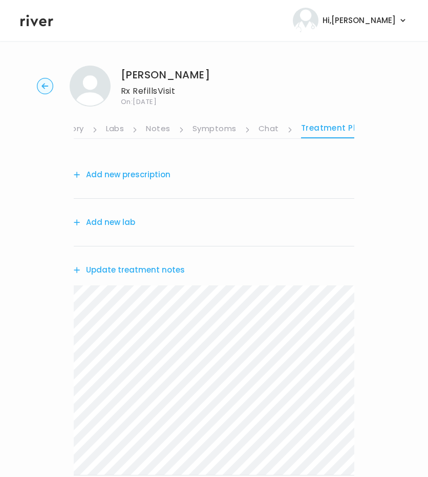
scroll to position [141, 0]
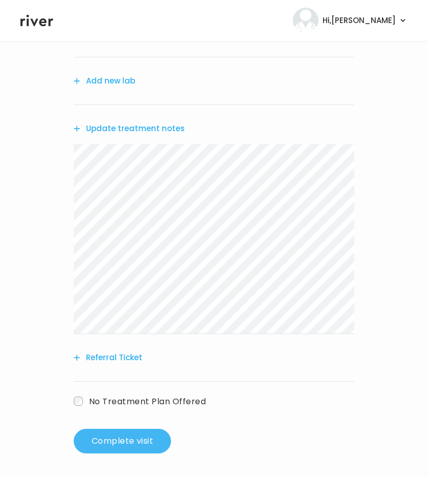
click at [95, 437] on button "Complete visit" at bounding box center [122, 441] width 97 height 25
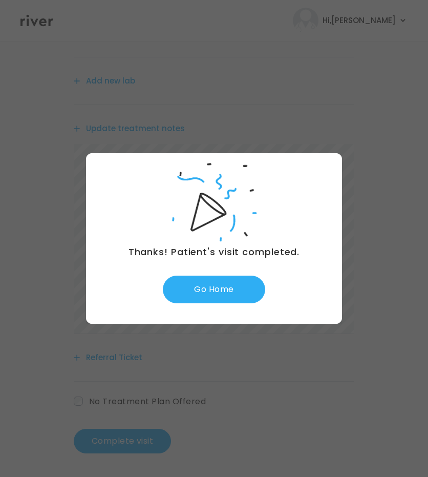
click at [260, 47] on div at bounding box center [214, 238] width 428 height 477
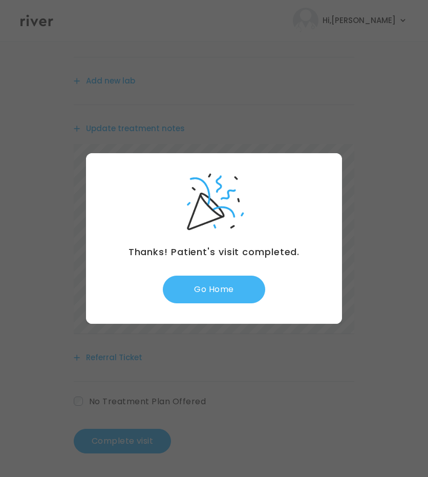
click at [228, 300] on button "Go Home" at bounding box center [214, 290] width 102 height 28
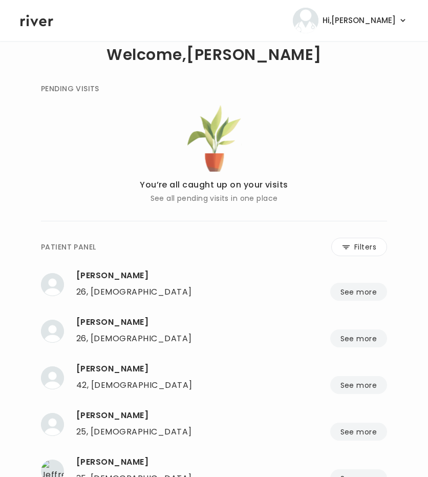
scroll to position [19, 0]
